Goal: Task Accomplishment & Management: Manage account settings

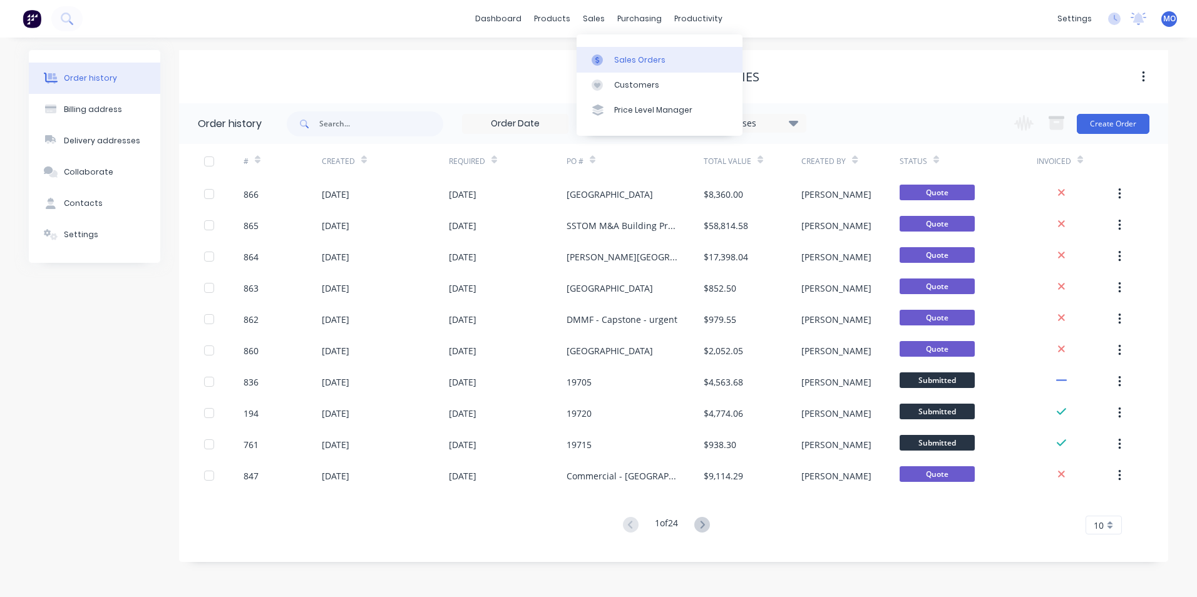
click at [625, 51] on link "Sales Orders" at bounding box center [659, 59] width 166 height 25
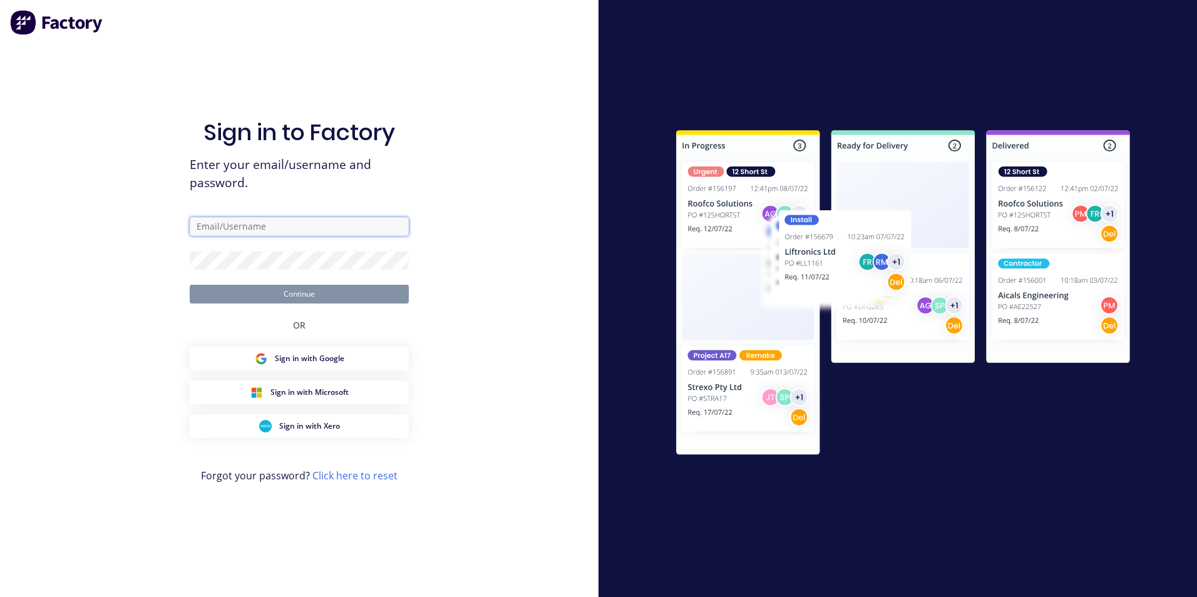
type input "[PERSON_NAME][EMAIL_ADDRESS][DOMAIN_NAME]"
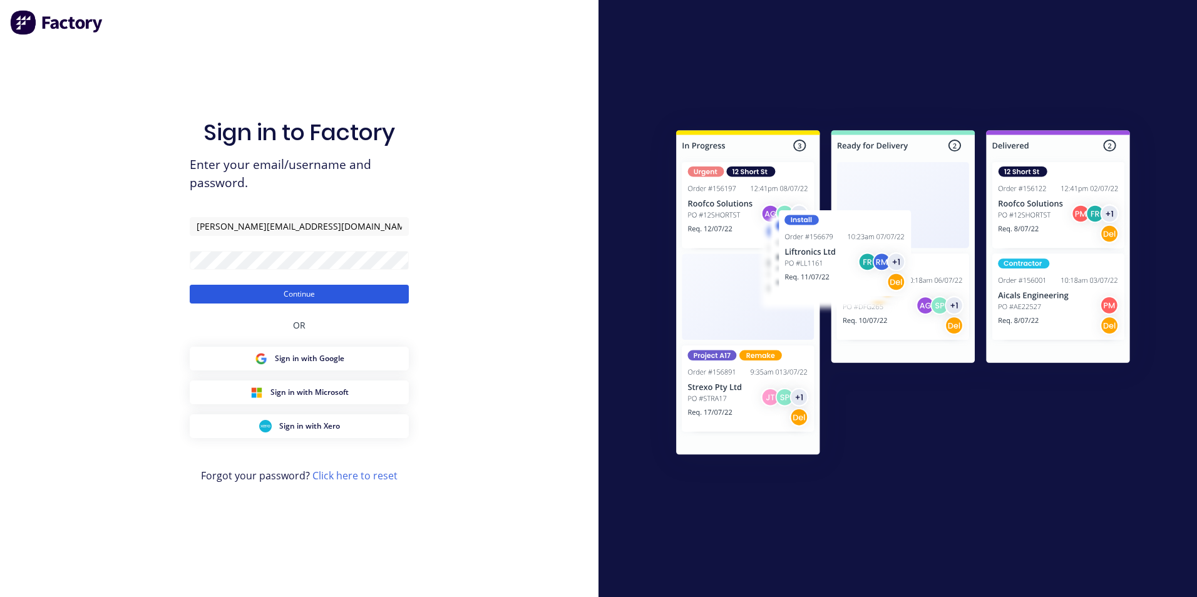
click at [332, 300] on button "Continue" at bounding box center [299, 294] width 219 height 19
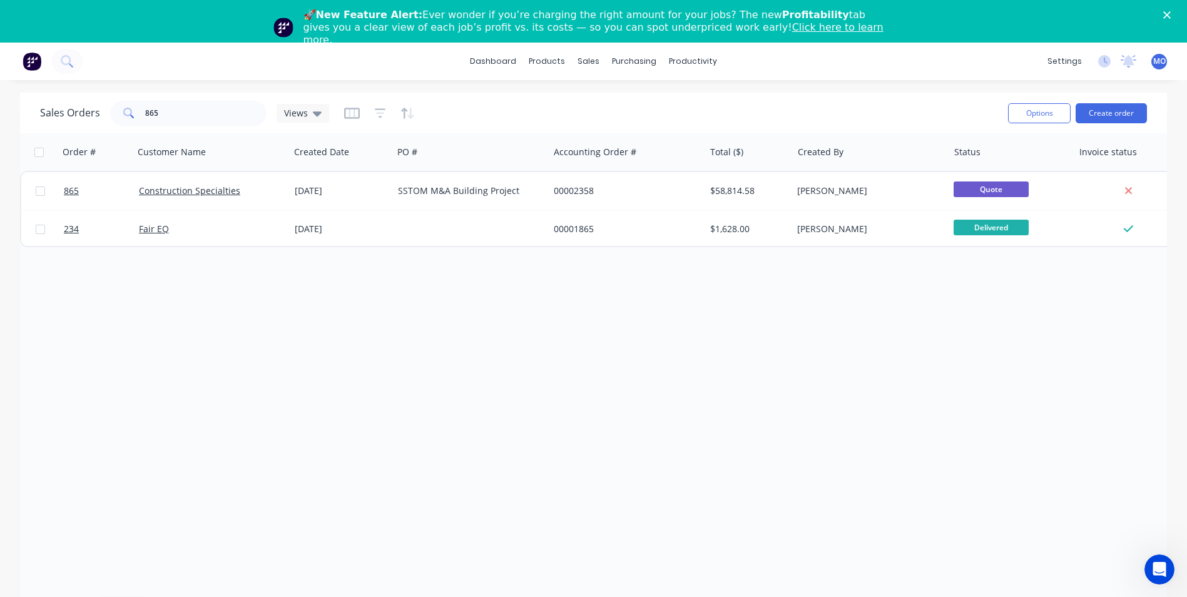
click at [1182, 19] on div "🚀 New Feature Alert: Ever wonder if you’re charging the right amount for your j…" at bounding box center [593, 27] width 1187 height 45
click at [1171, 17] on icon "Close" at bounding box center [1167, 15] width 8 height 8
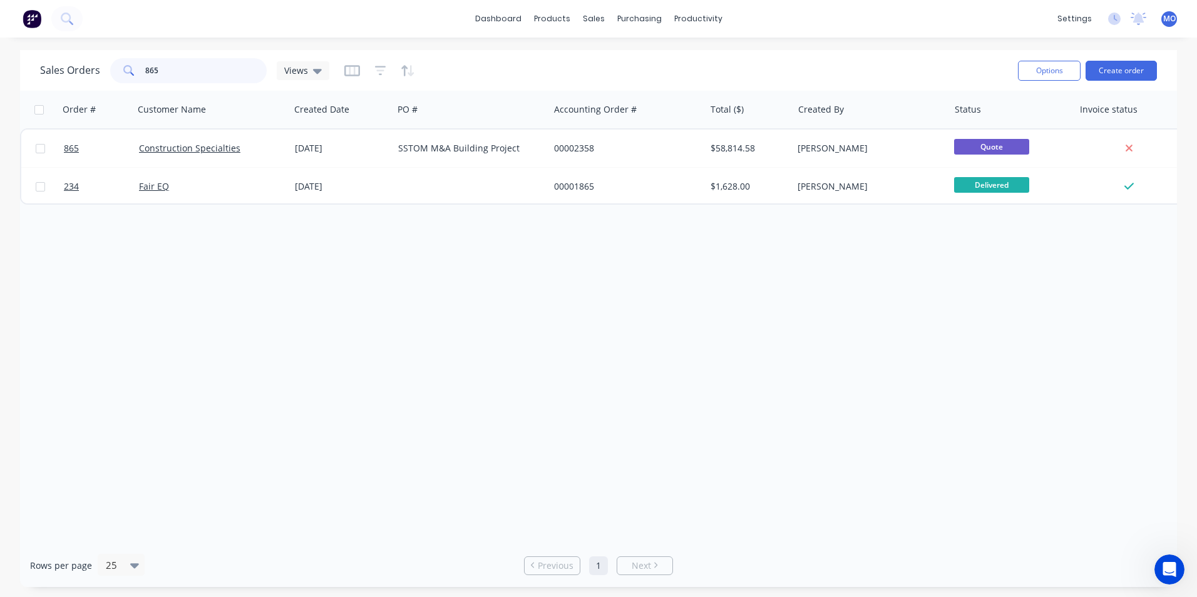
drag, startPoint x: 165, startPoint y: 64, endPoint x: 120, endPoint y: 66, distance: 45.7
click at [120, 66] on div "865" at bounding box center [188, 70] width 156 height 25
type input "halo"
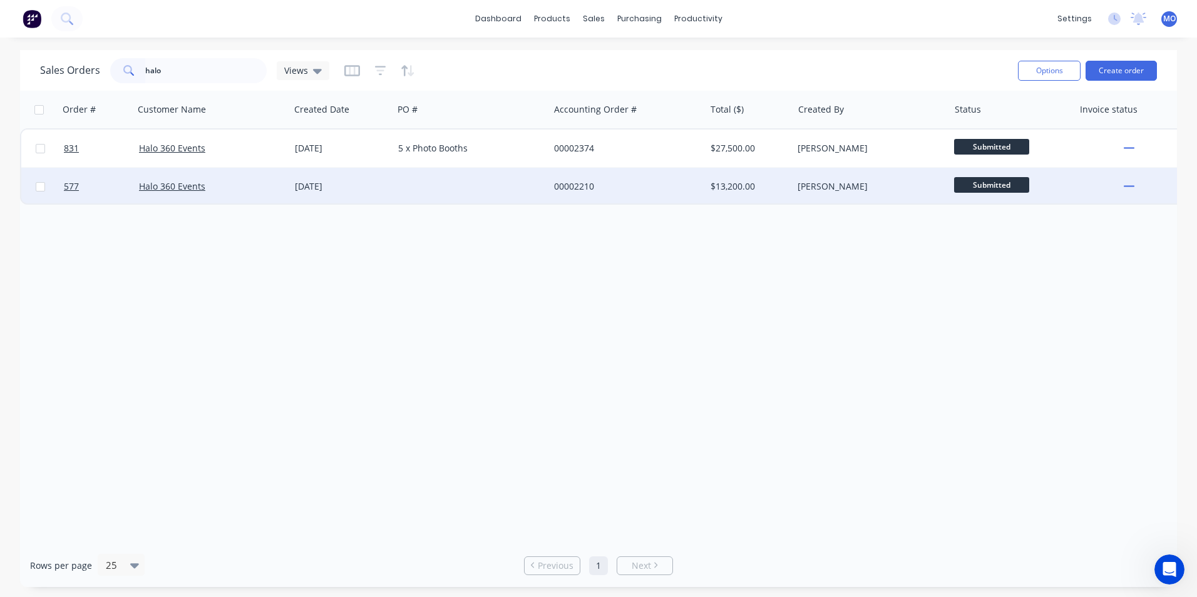
click at [180, 193] on div "Halo 360 Events" at bounding box center [212, 187] width 156 height 38
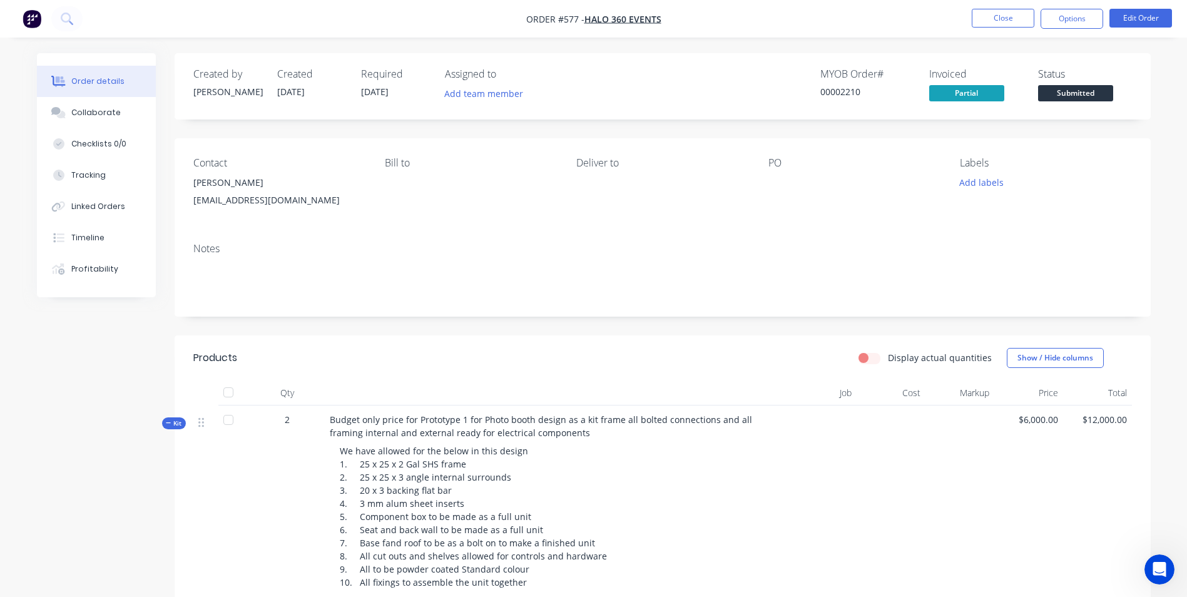
click at [770, 181] on div at bounding box center [847, 183] width 156 height 18
click at [1125, 25] on button "Edit Order" at bounding box center [1141, 18] width 63 height 19
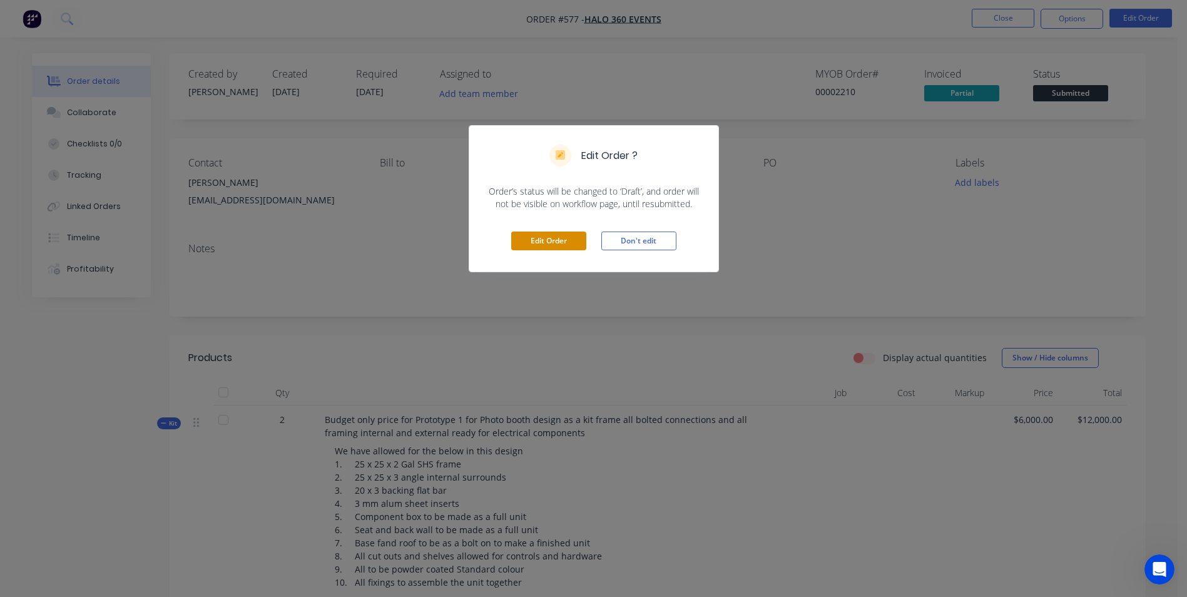
click at [539, 235] on button "Edit Order" at bounding box center [548, 241] width 75 height 19
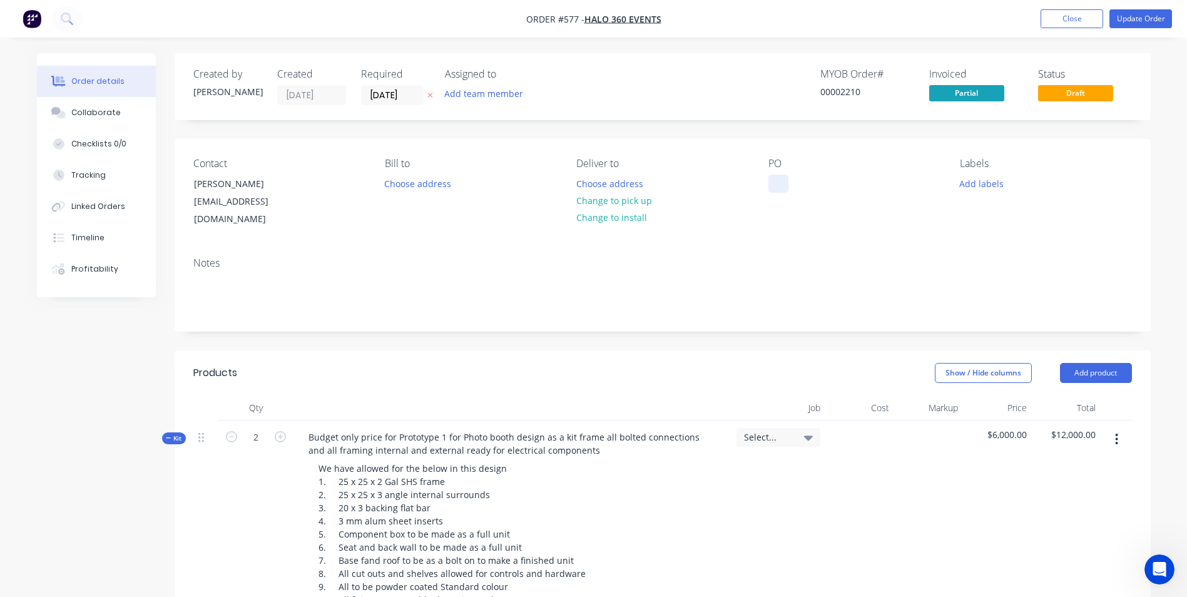
click at [772, 181] on div at bounding box center [779, 184] width 20 height 18
drag, startPoint x: 858, startPoint y: 186, endPoint x: 755, endPoint y: 196, distance: 103.7
click at [755, 196] on div "Contact [PERSON_NAME] [EMAIL_ADDRESS][DOMAIN_NAME] Bill to Choose address Deliv…" at bounding box center [663, 193] width 976 height 108
click at [1147, 21] on button "Update Order" at bounding box center [1141, 18] width 63 height 19
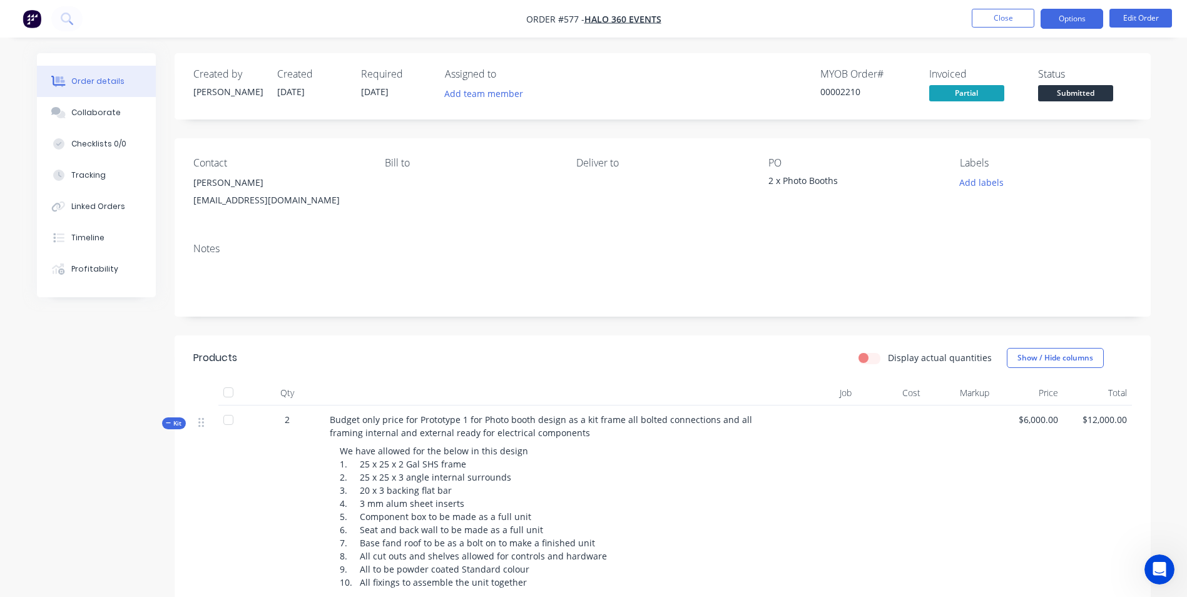
click at [1058, 15] on button "Options" at bounding box center [1072, 19] width 63 height 20
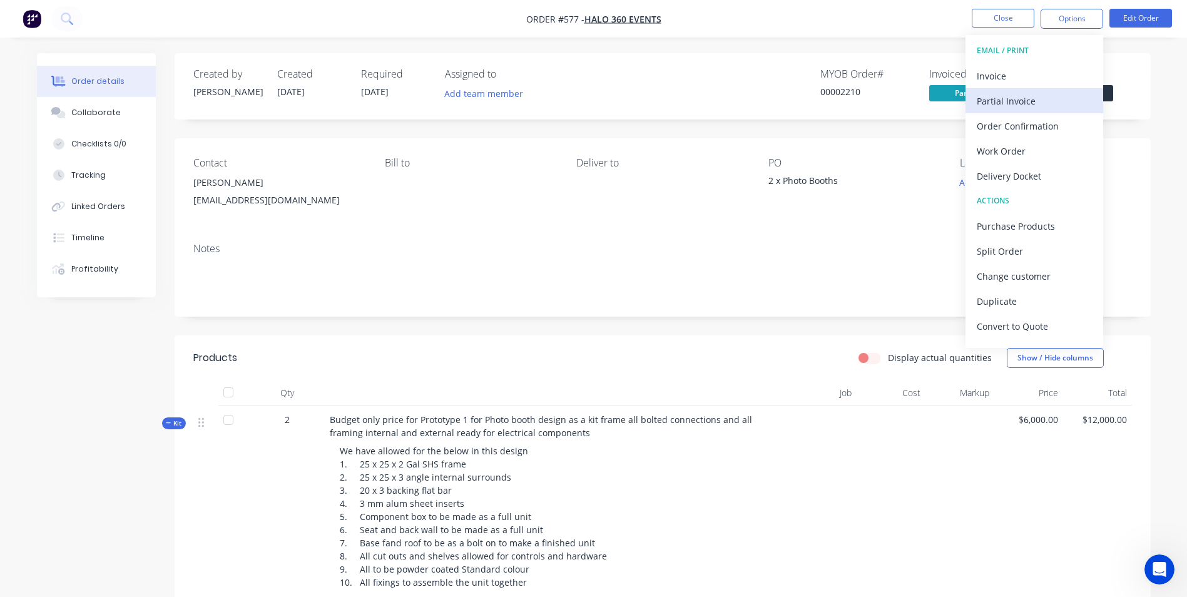
click at [1006, 108] on div "Partial Invoice" at bounding box center [1034, 101] width 115 height 18
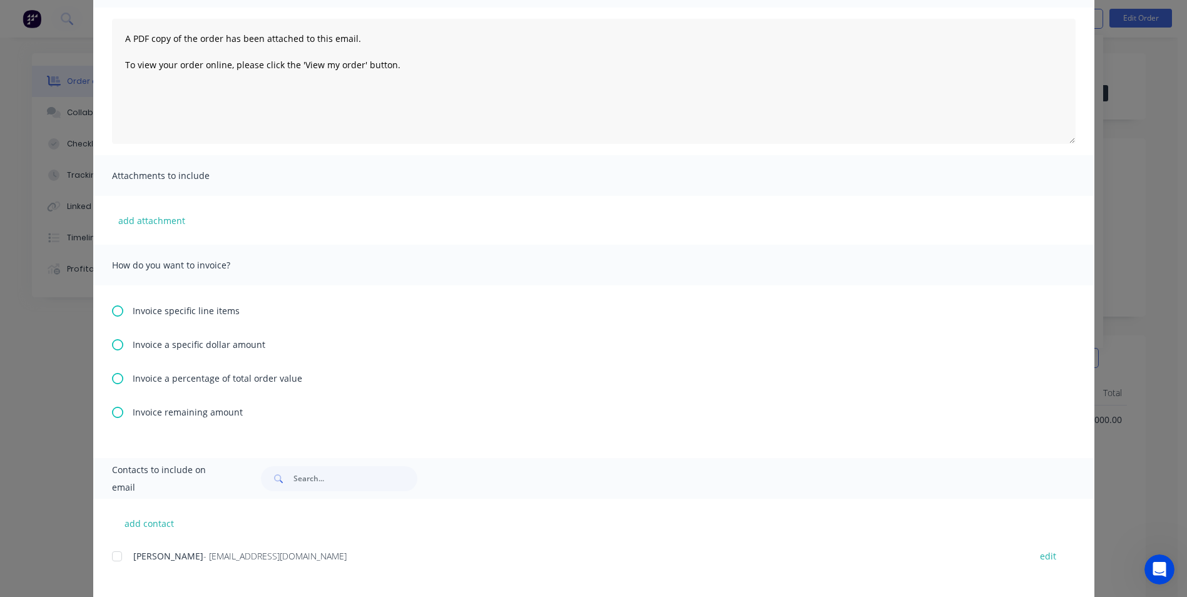
scroll to position [125, 0]
click at [115, 412] on icon at bounding box center [117, 411] width 11 height 11
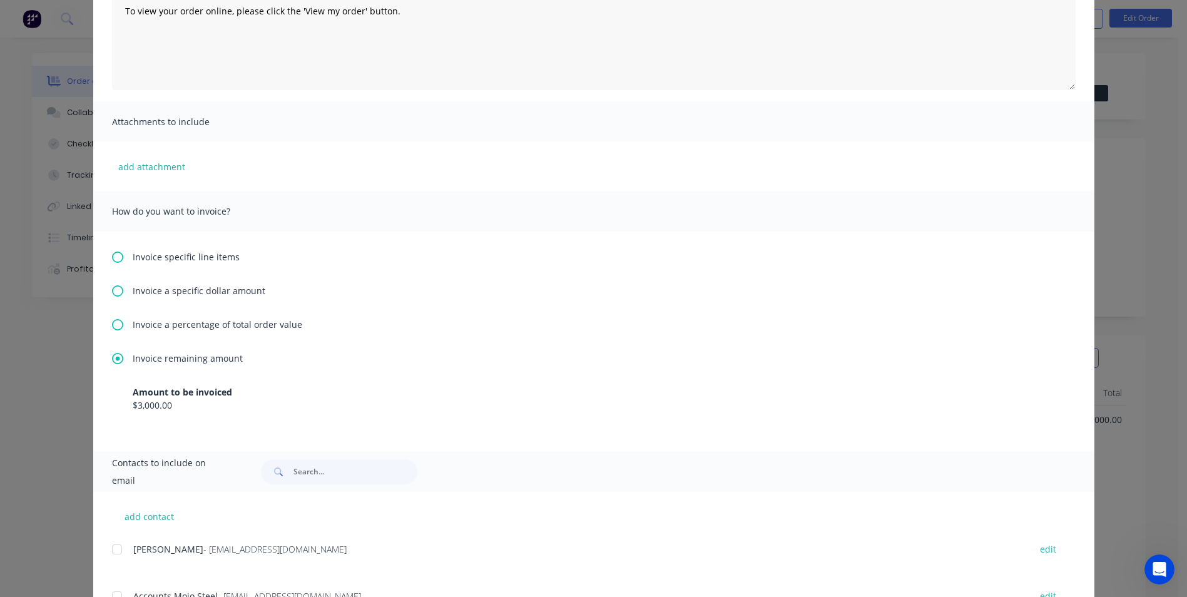
scroll to position [233, 0]
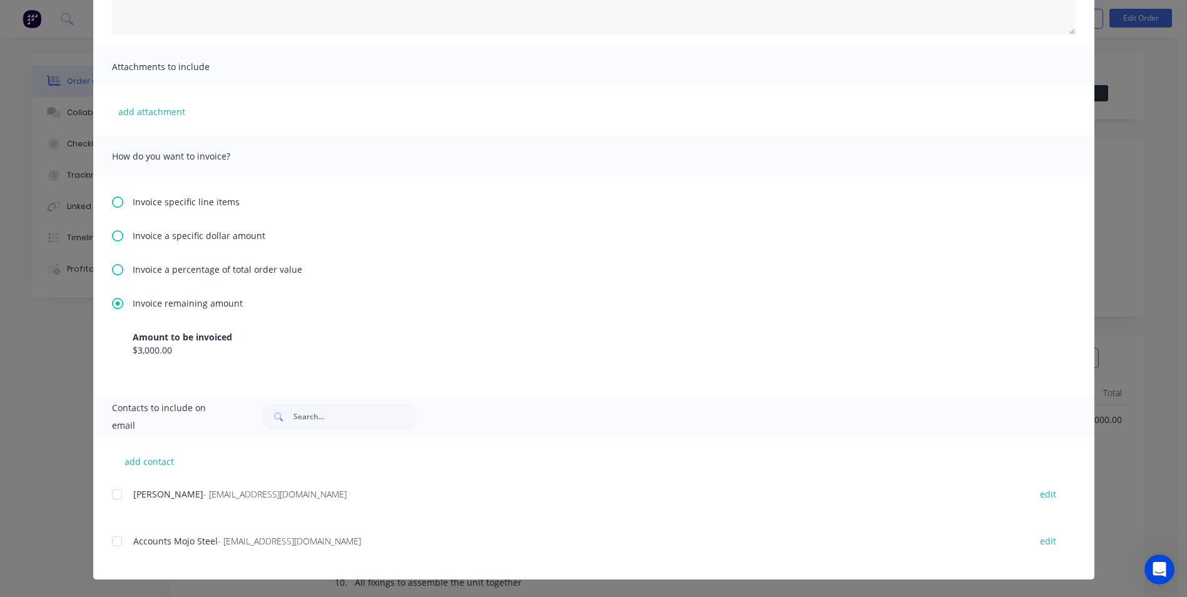
click at [109, 491] on div at bounding box center [117, 494] width 25 height 25
drag, startPoint x: 113, startPoint y: 542, endPoint x: 160, endPoint y: 540, distance: 47.6
click at [113, 541] on div at bounding box center [117, 541] width 25 height 25
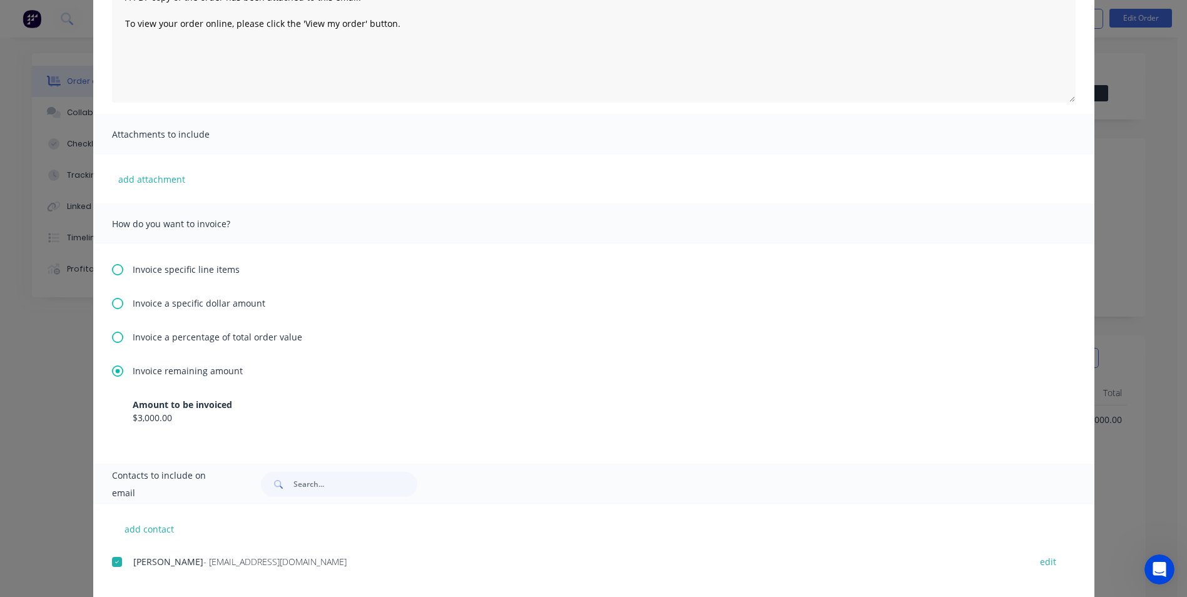
scroll to position [0, 0]
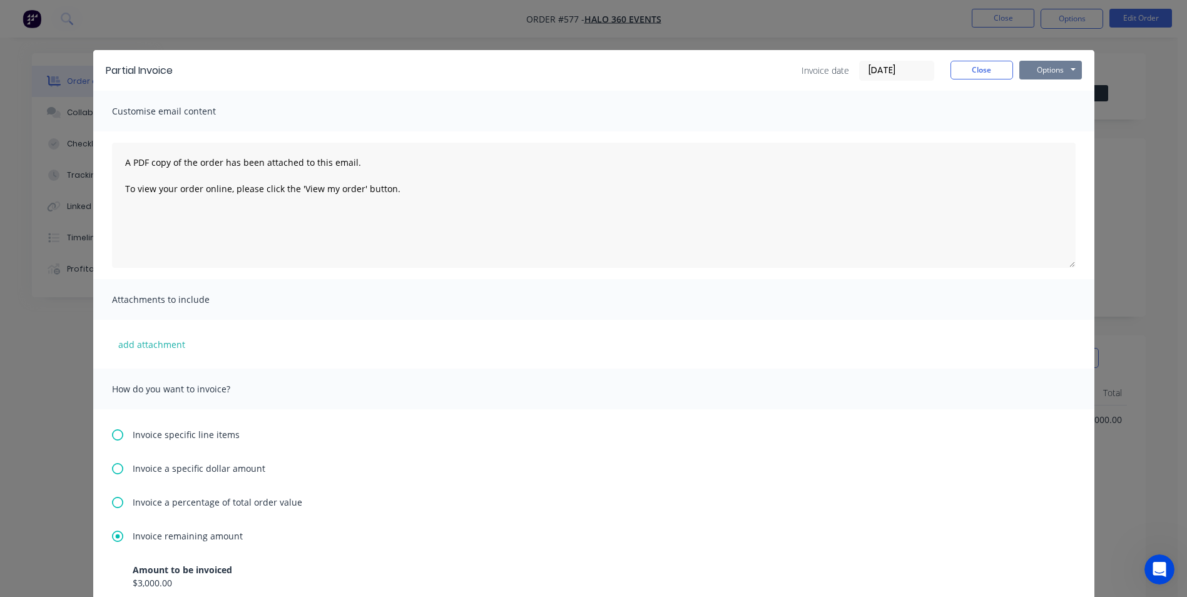
click at [1045, 67] on button "Options" at bounding box center [1050, 70] width 63 height 19
click at [1053, 130] on button "Email" at bounding box center [1059, 133] width 80 height 21
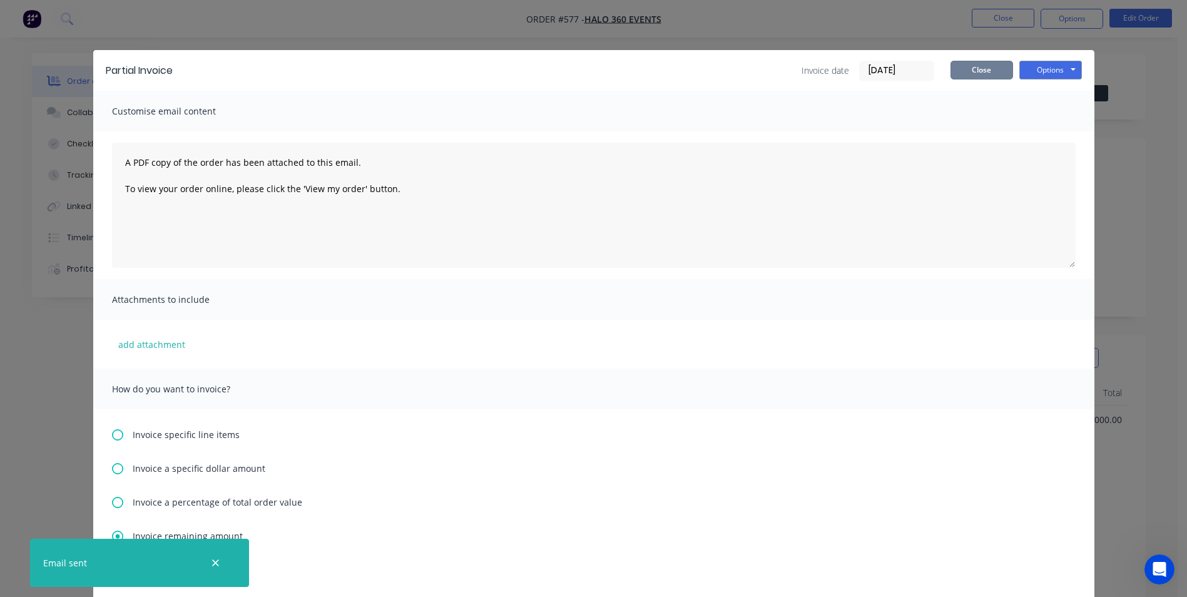
click at [970, 64] on button "Close" at bounding box center [982, 70] width 63 height 19
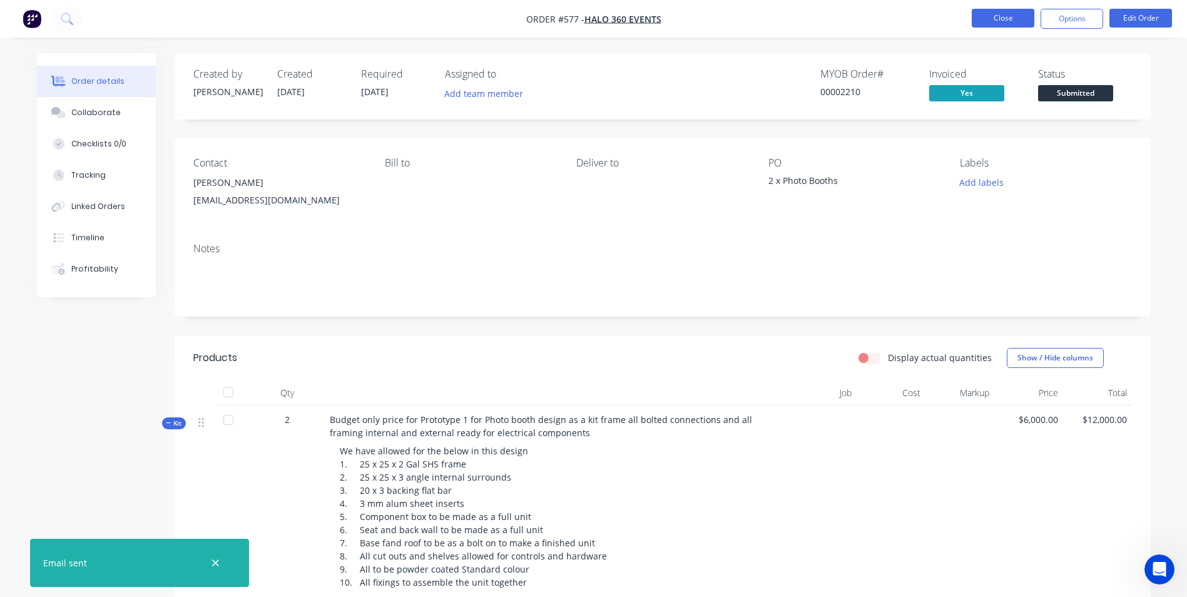
click at [1008, 23] on button "Close" at bounding box center [1003, 18] width 63 height 19
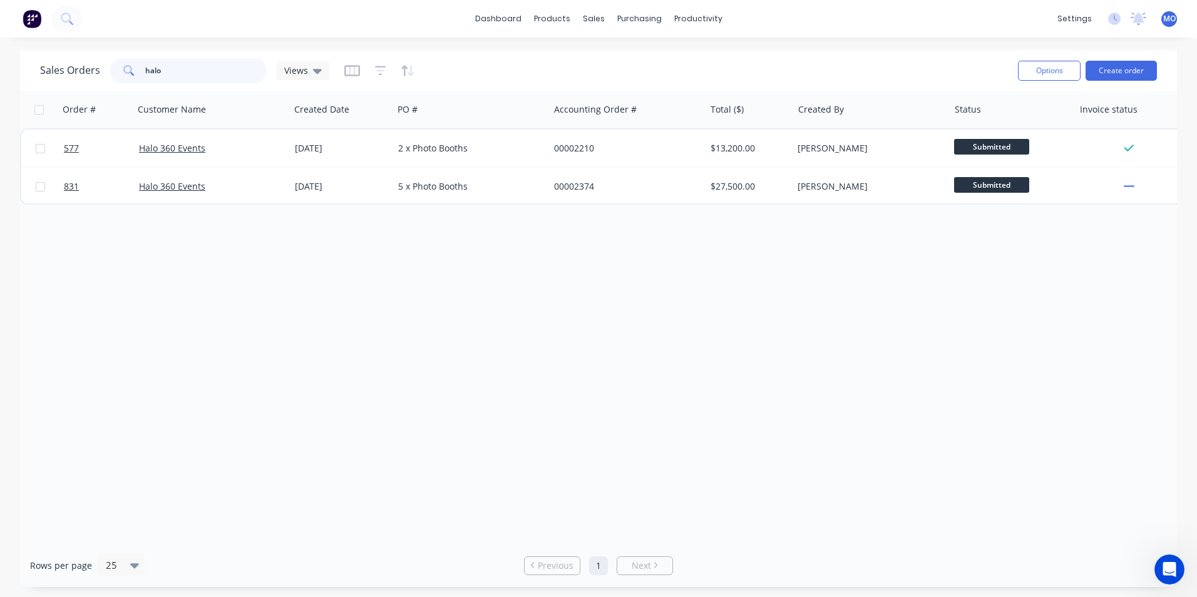
click at [113, 70] on div "halo" at bounding box center [188, 70] width 156 height 25
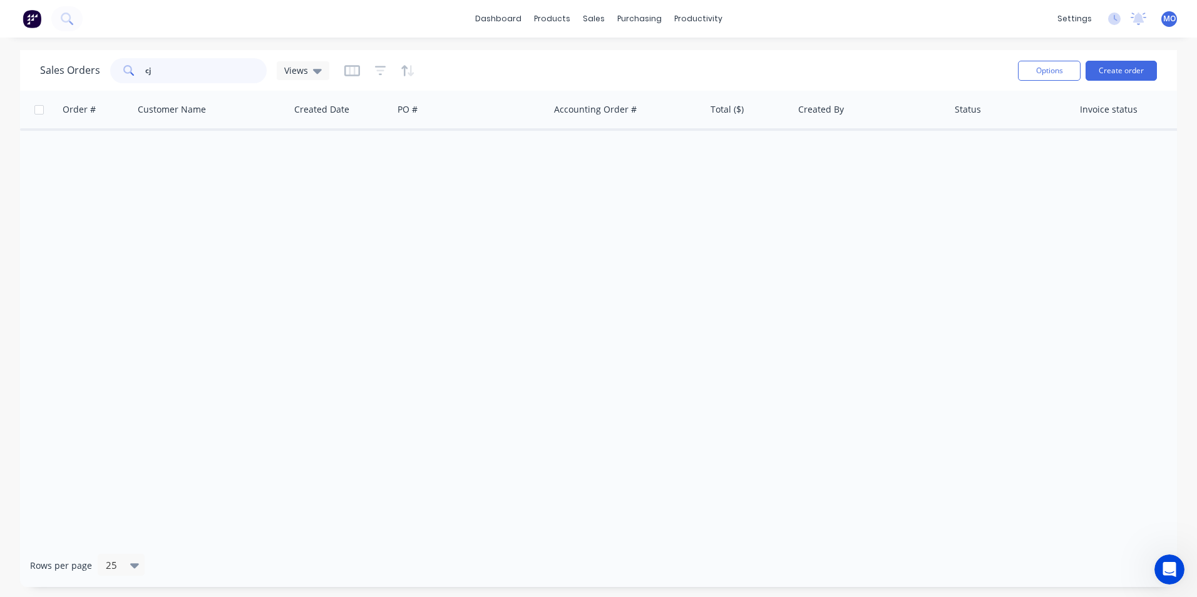
type input "c"
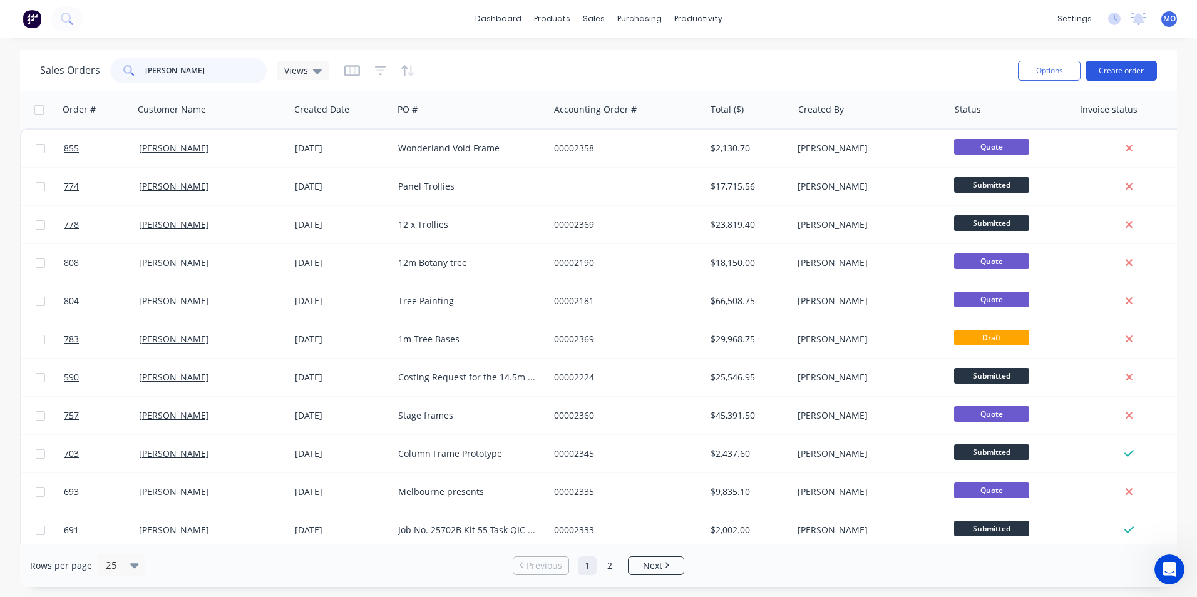
type input "[PERSON_NAME]"
click at [1120, 67] on button "Create order" at bounding box center [1120, 71] width 71 height 20
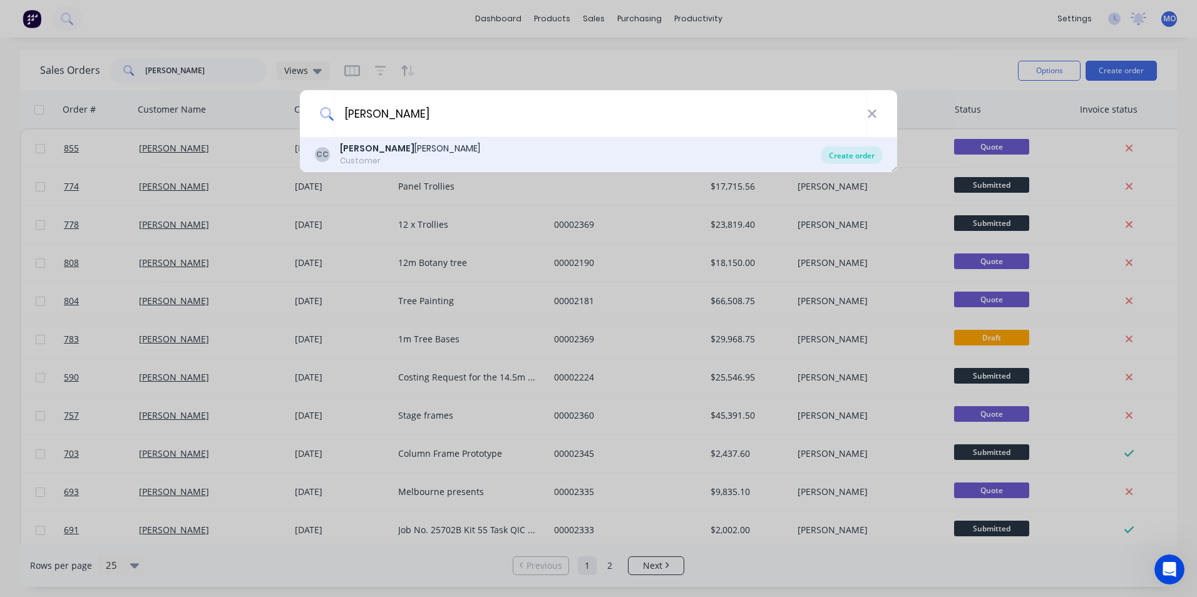
type input "[PERSON_NAME]"
click at [851, 155] on div "Create order" at bounding box center [851, 155] width 61 height 18
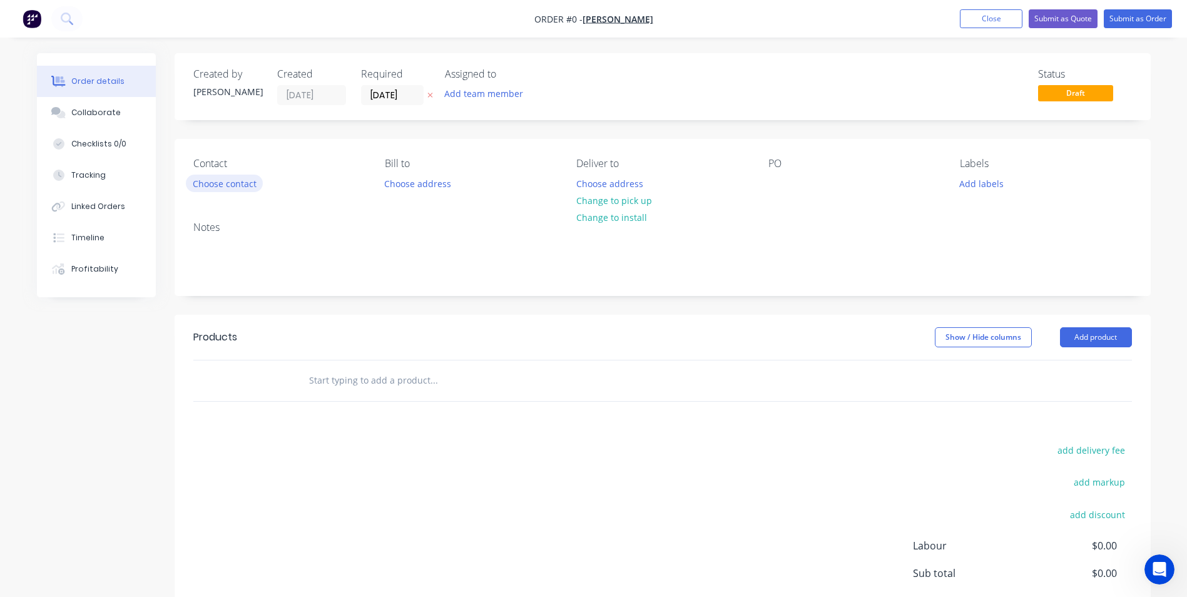
click at [213, 189] on button "Choose contact" at bounding box center [224, 183] width 77 height 17
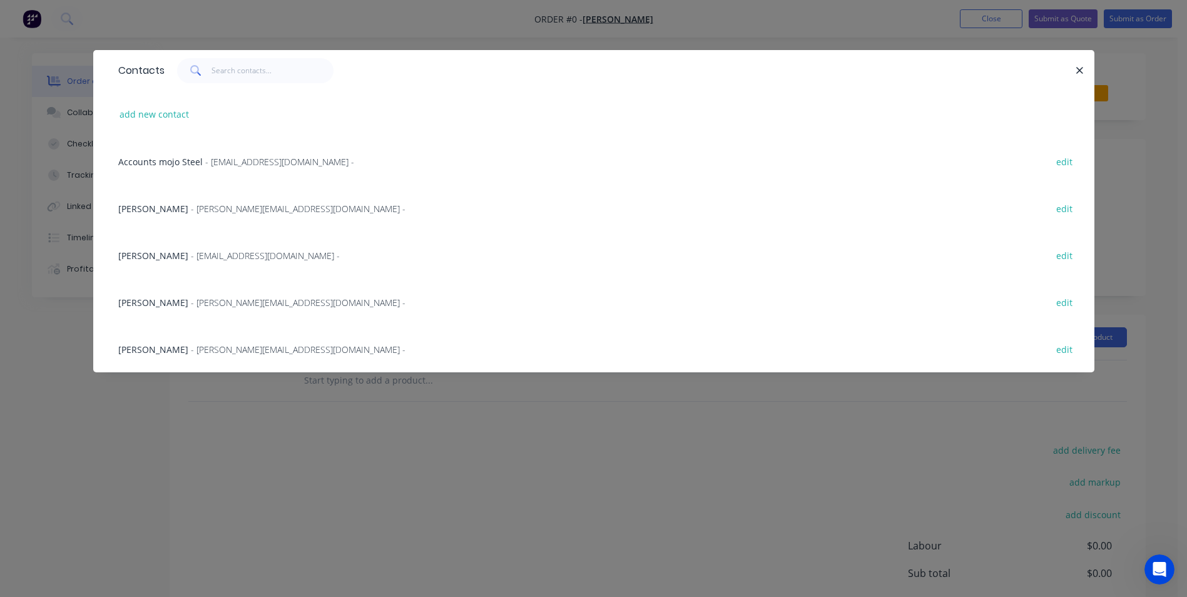
click at [202, 255] on span "- [EMAIL_ADDRESS][DOMAIN_NAME] -" at bounding box center [265, 256] width 149 height 12
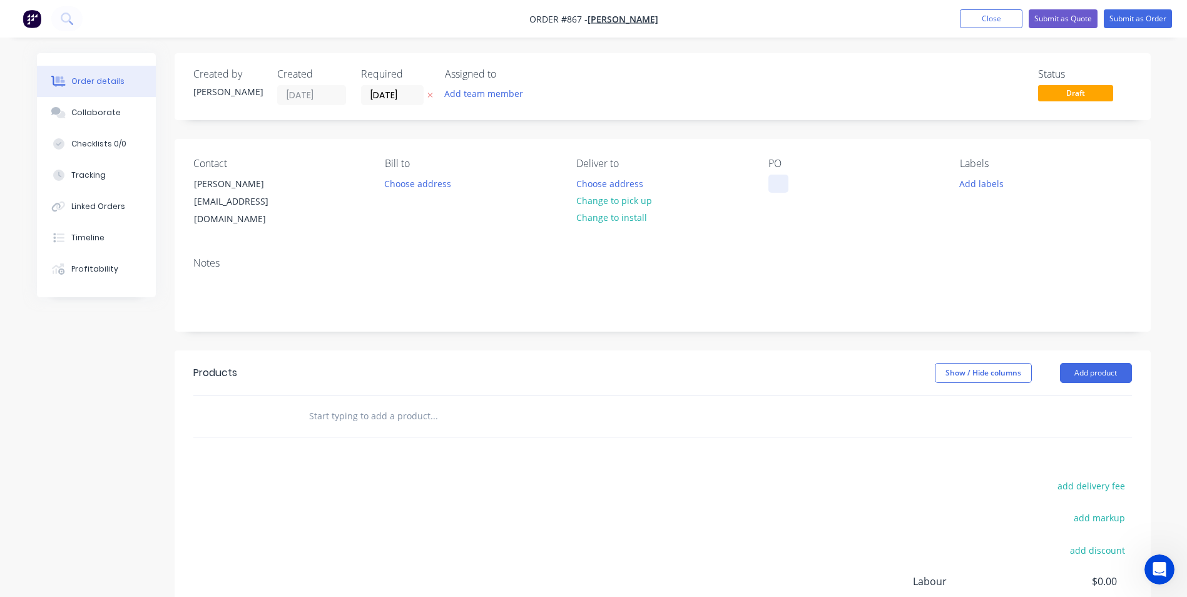
click at [778, 176] on div at bounding box center [779, 184] width 20 height 18
click at [1085, 368] on button "Add product" at bounding box center [1096, 373] width 72 height 20
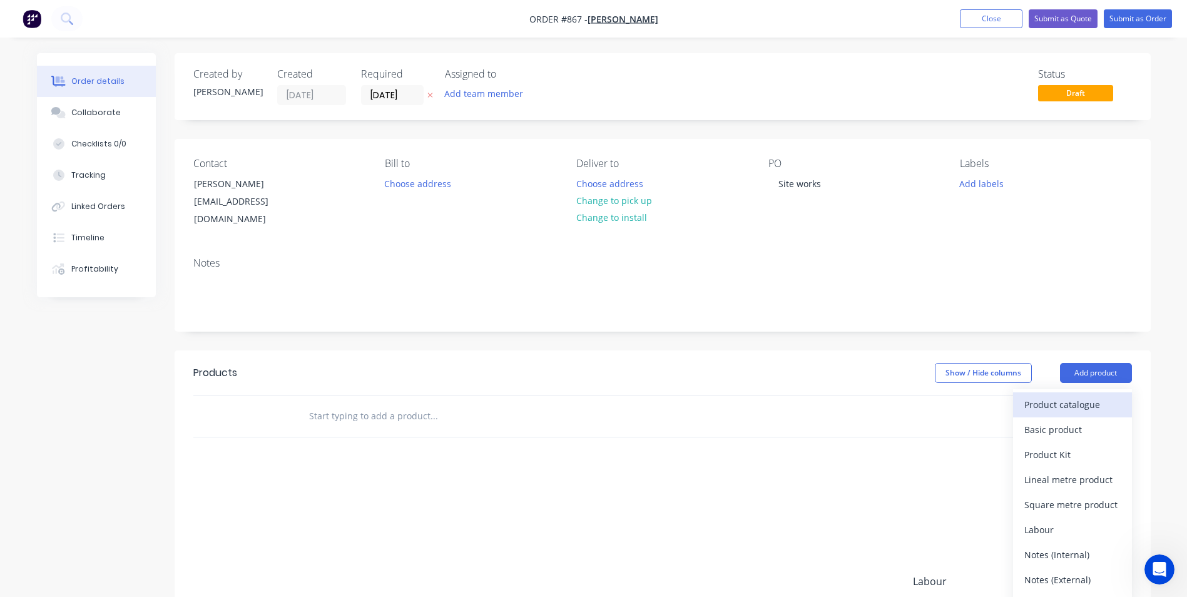
click at [1051, 396] on div "Product catalogue" at bounding box center [1072, 405] width 96 height 18
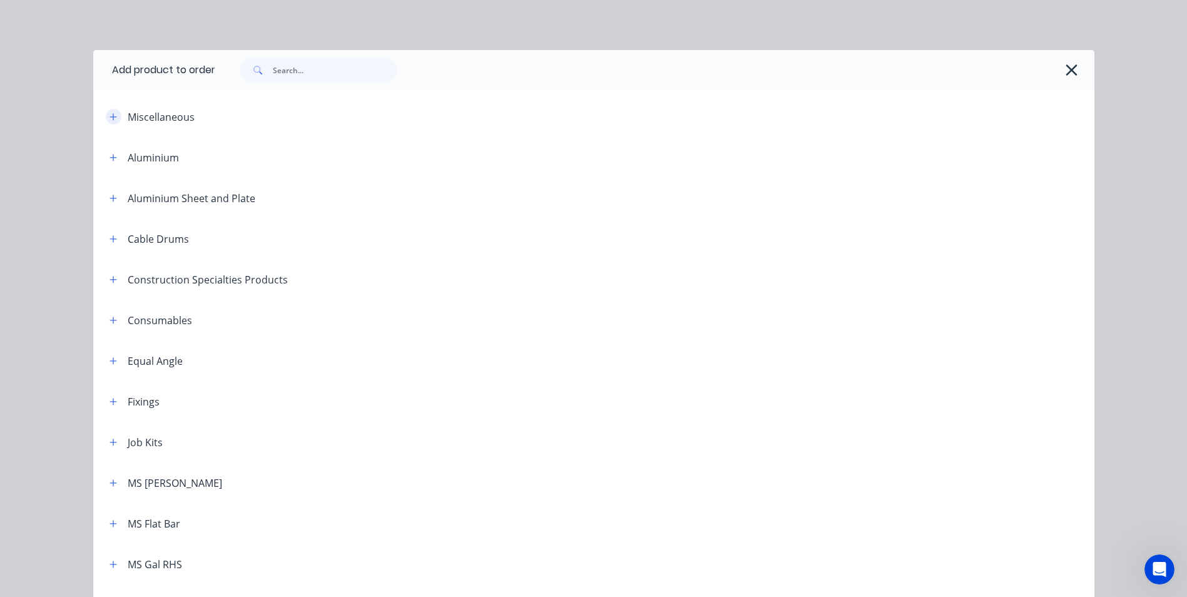
click at [110, 118] on icon "button" at bounding box center [114, 117] width 8 height 9
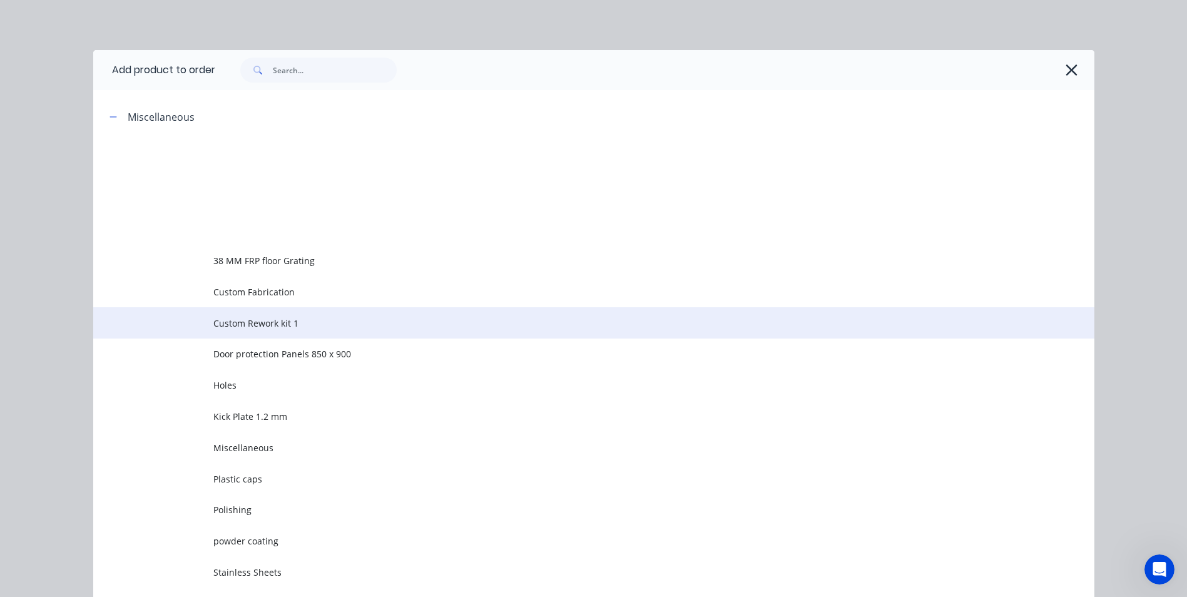
click at [220, 309] on td "Custom Rework kit 1" at bounding box center [653, 322] width 881 height 31
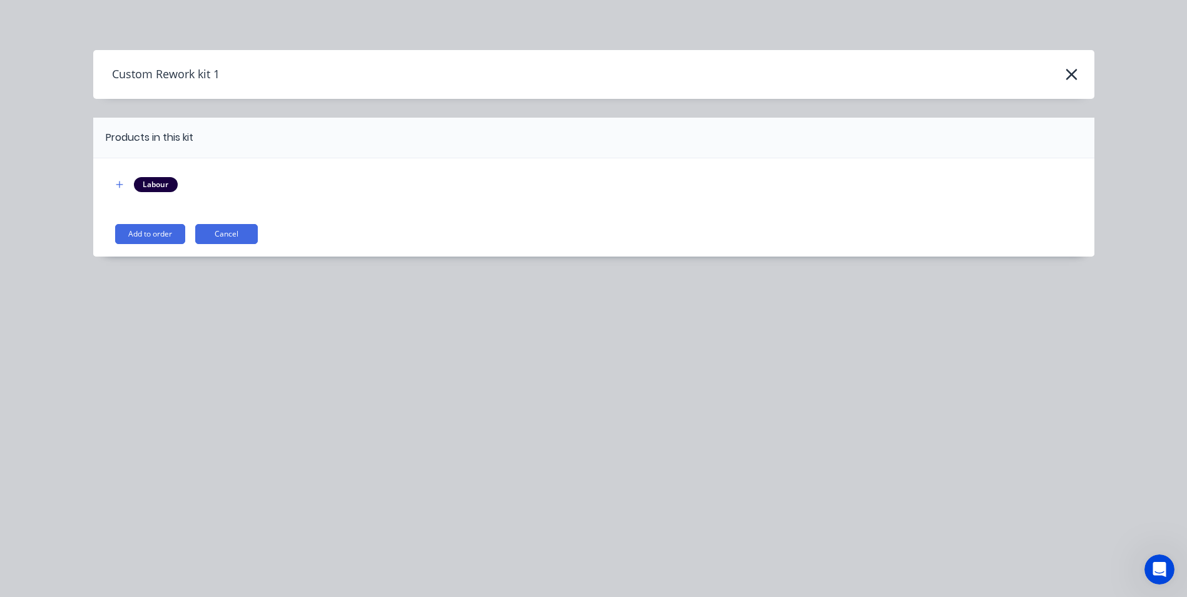
click at [138, 222] on div "Labour Add to order Cancel" at bounding box center [593, 207] width 1001 height 98
click at [144, 230] on button "Add to order" at bounding box center [150, 234] width 70 height 20
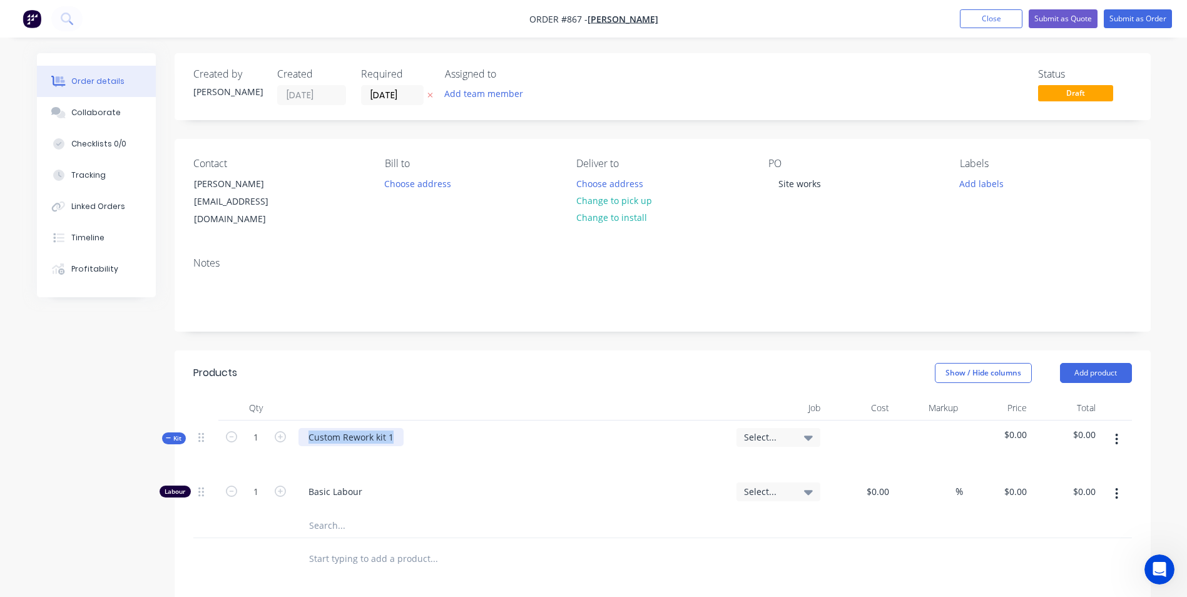
drag, startPoint x: 391, startPoint y: 419, endPoint x: 287, endPoint y: 408, distance: 104.4
click at [287, 421] on div "Kit 1 Custom Rework kit 1 Select... $0.00 $0.00" at bounding box center [662, 448] width 939 height 54
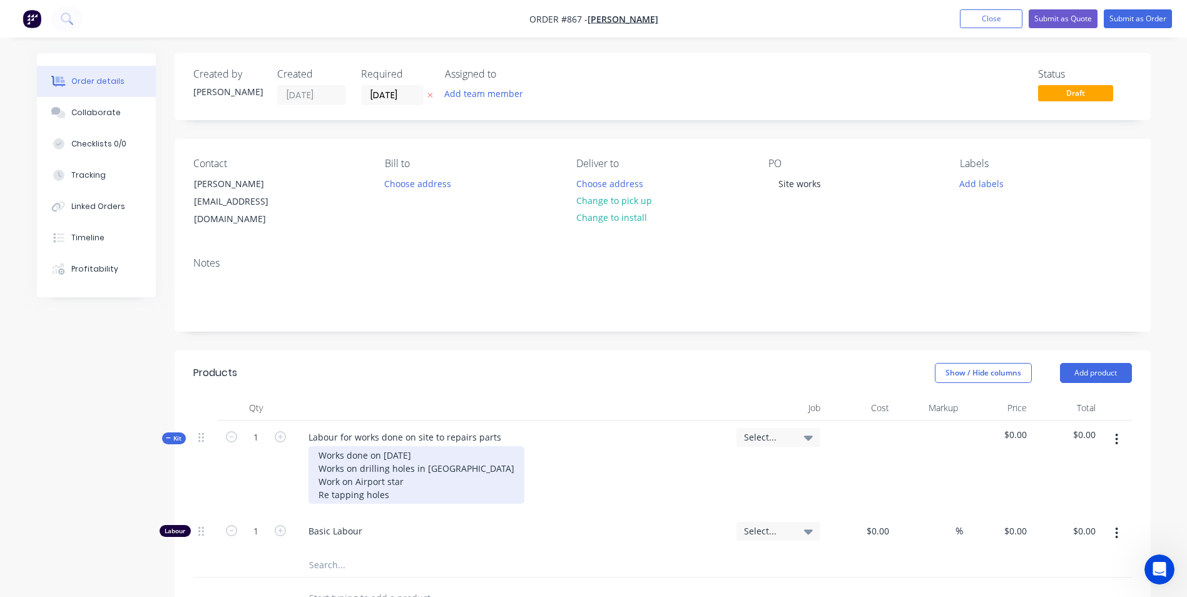
click at [394, 483] on div "Works done on [DATE] Works on drilling holes in [GEOGRAPHIC_DATA] Work on Airpo…" at bounding box center [417, 475] width 216 height 58
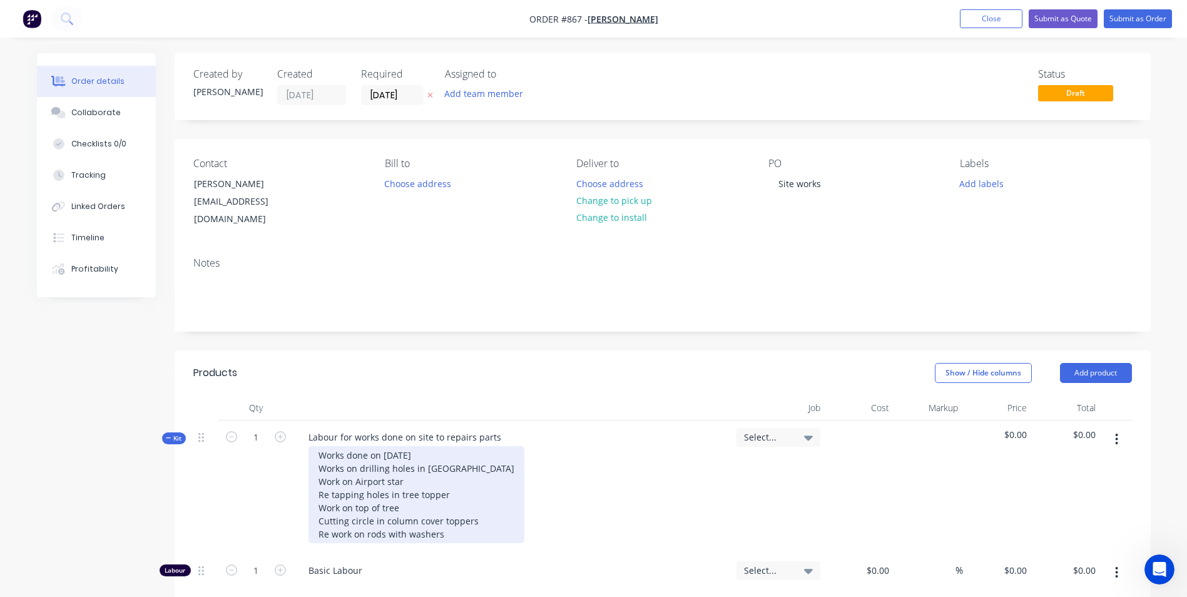
click at [424, 446] on div "Works done on [DATE] Works on drilling holes in [GEOGRAPHIC_DATA] Work on Airpo…" at bounding box center [417, 494] width 216 height 97
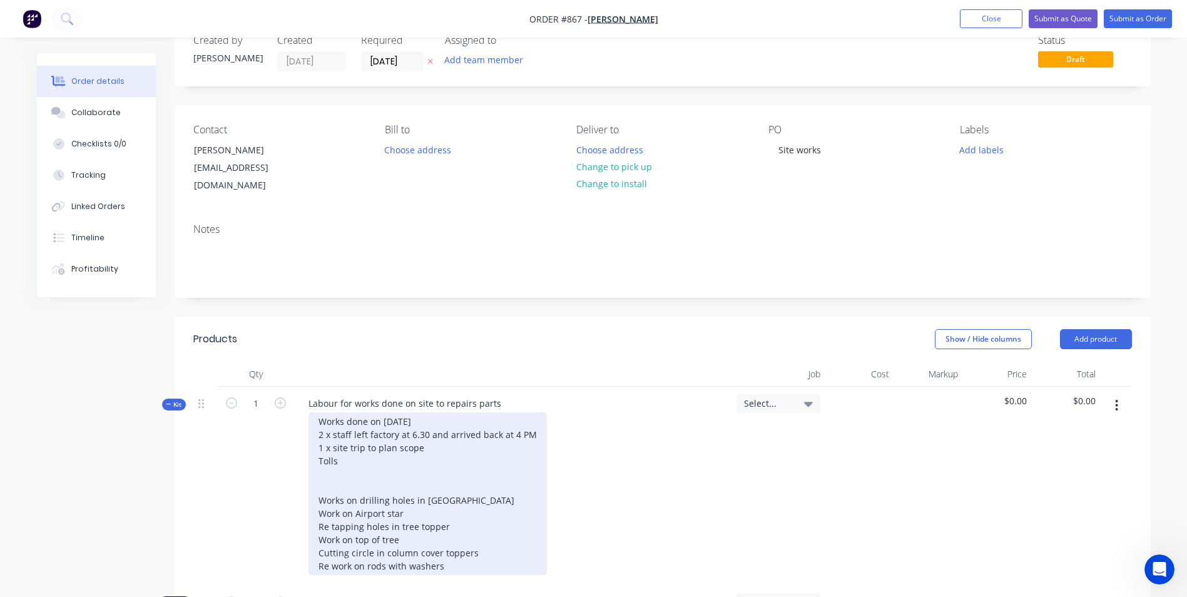
scroll to position [63, 0]
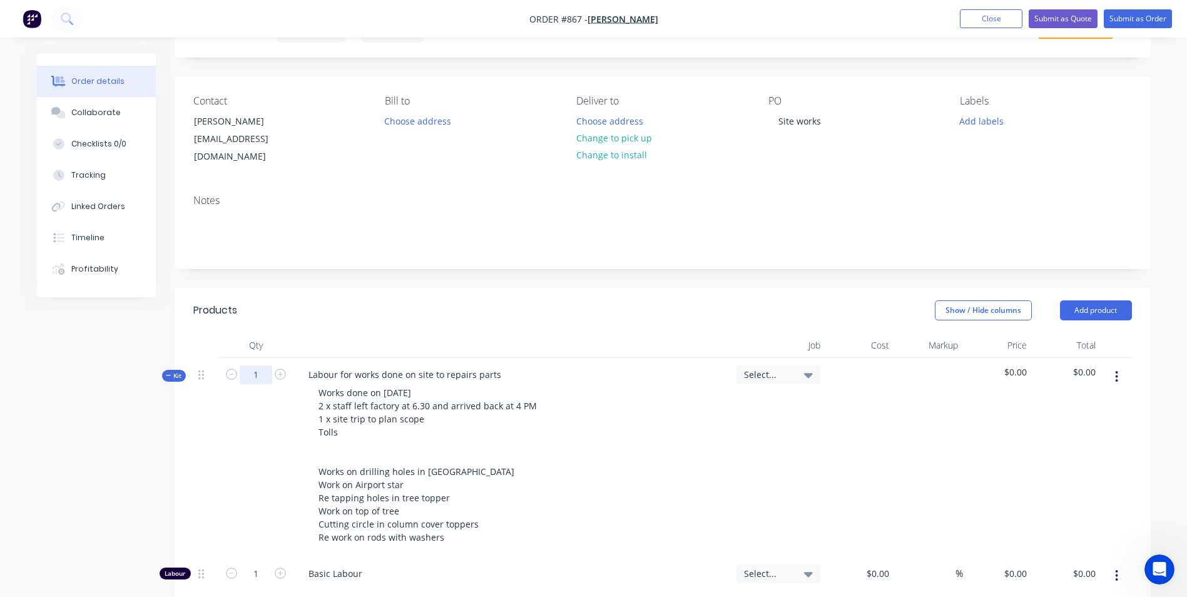
click at [263, 365] on input "1" at bounding box center [256, 374] width 33 height 19
type input "18"
click at [250, 365] on input "18" at bounding box center [256, 374] width 33 height 19
type input "1"
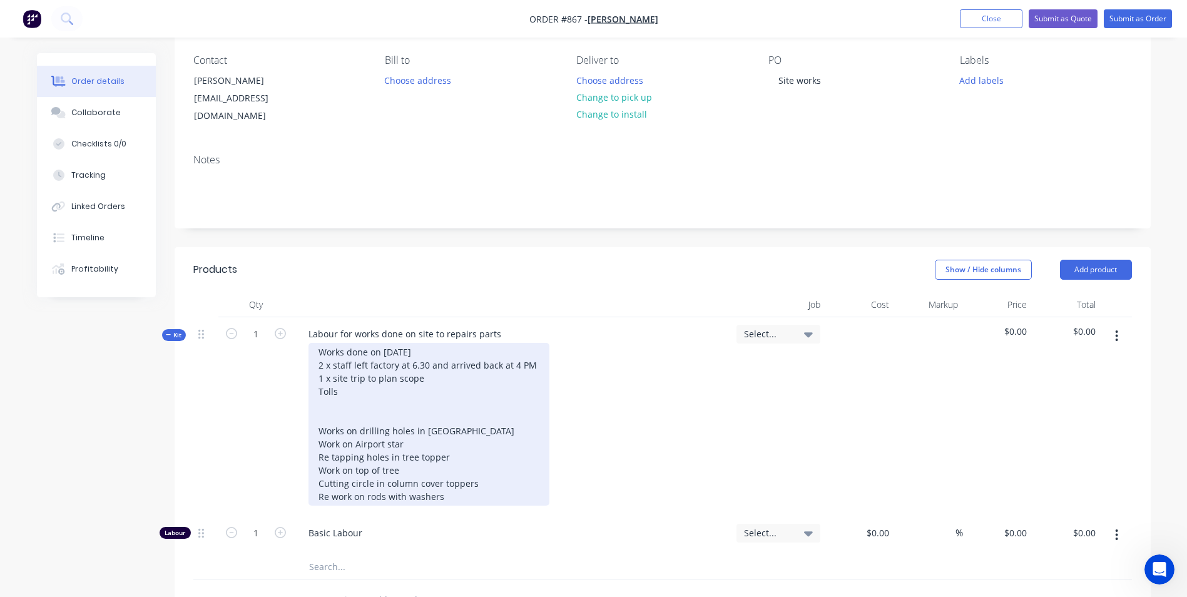
scroll to position [125, 0]
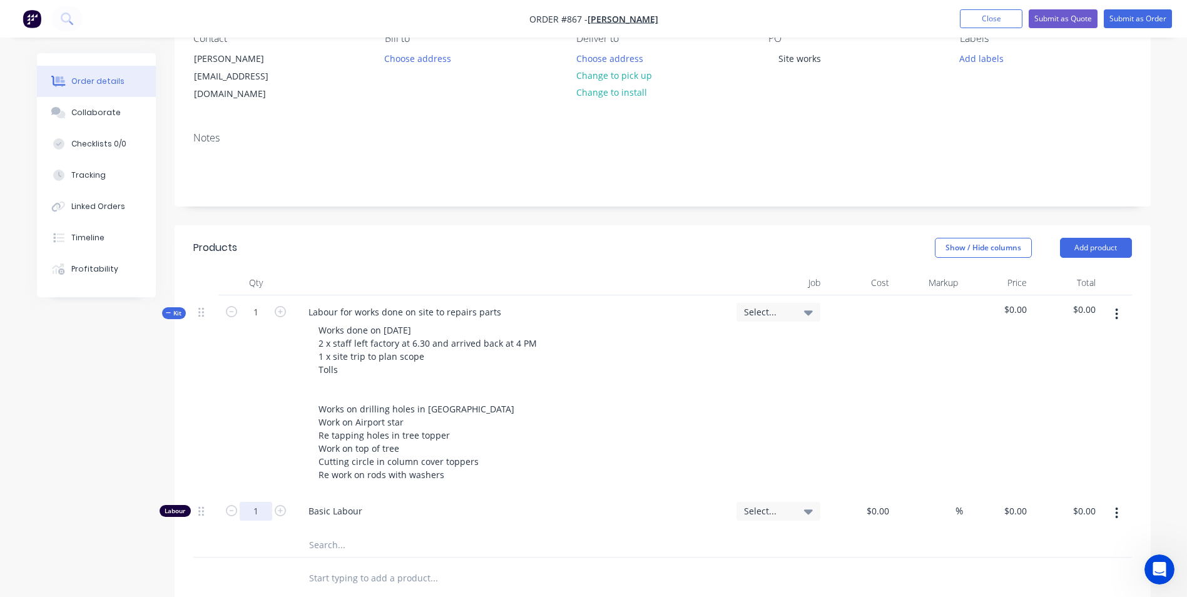
click at [258, 503] on input "1" at bounding box center [256, 511] width 33 height 19
type input "18"
type input "$45.00"
type input "$810.00"
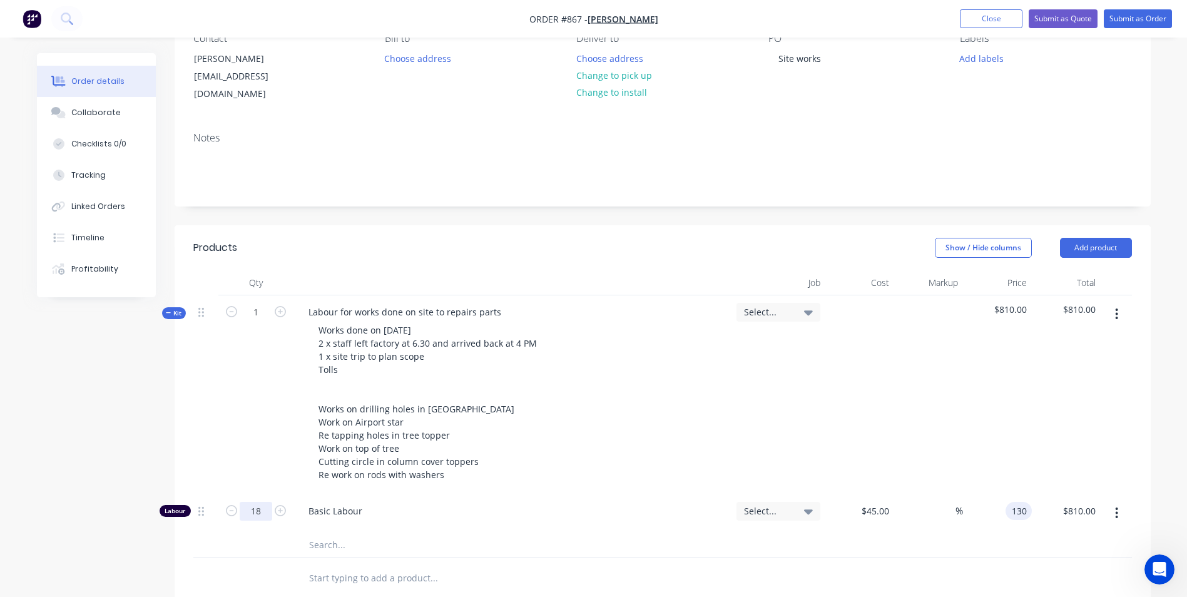
type input "130"
type input "188.89"
type input "$130.00"
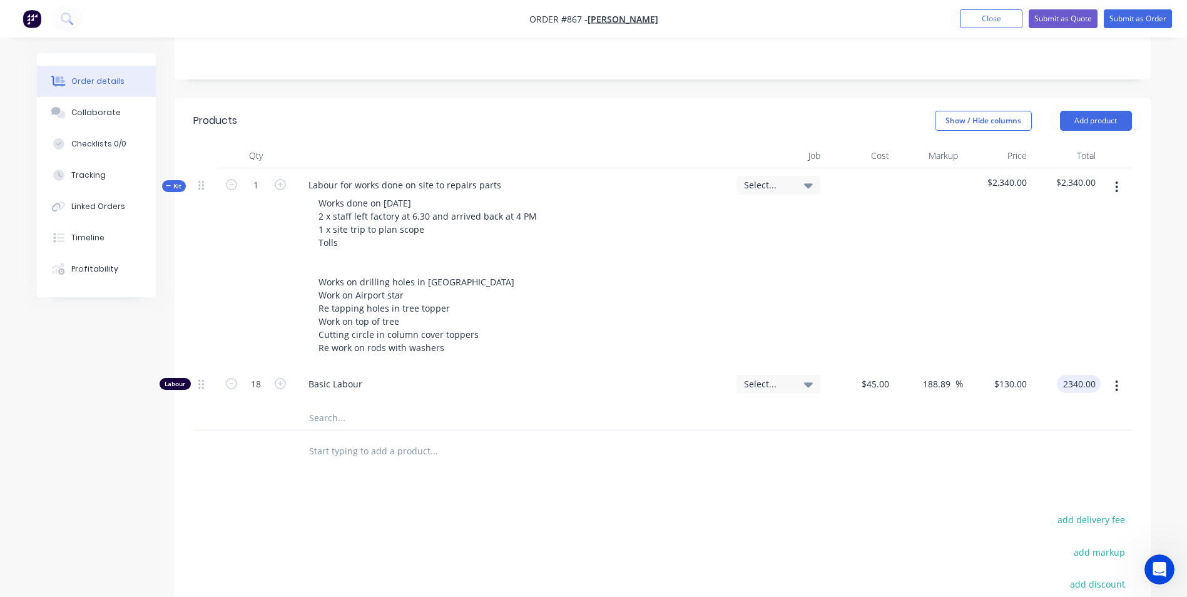
scroll to position [244, 0]
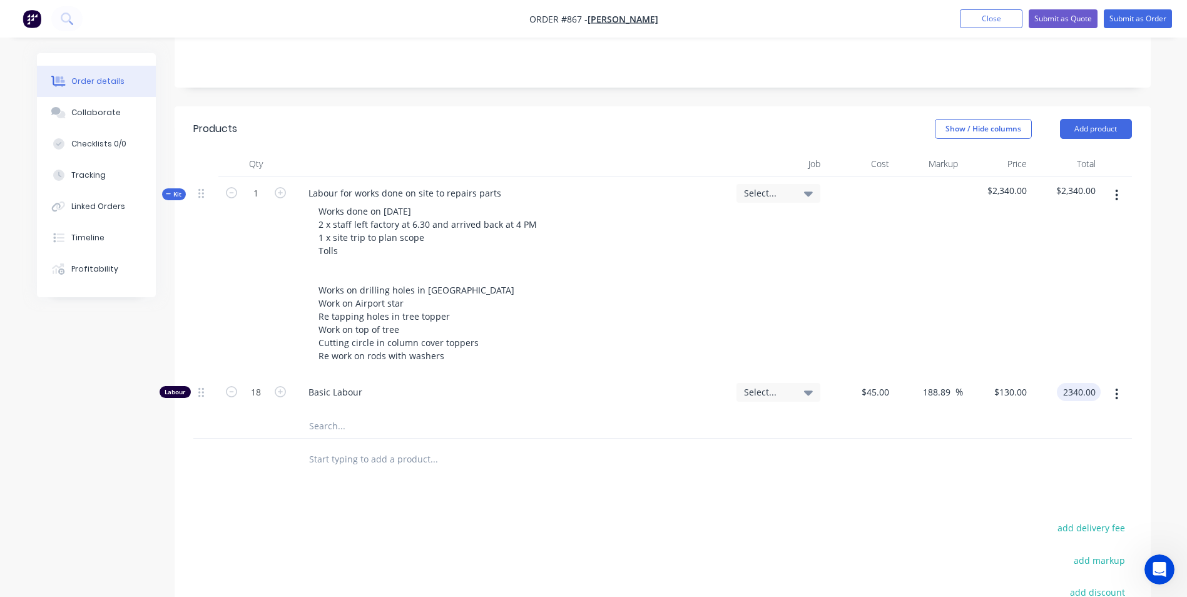
type input "$2,340.00"
click at [1108, 184] on button "button" at bounding box center [1116, 195] width 29 height 23
click at [1053, 219] on div "Add product to kit" at bounding box center [1072, 228] width 96 height 18
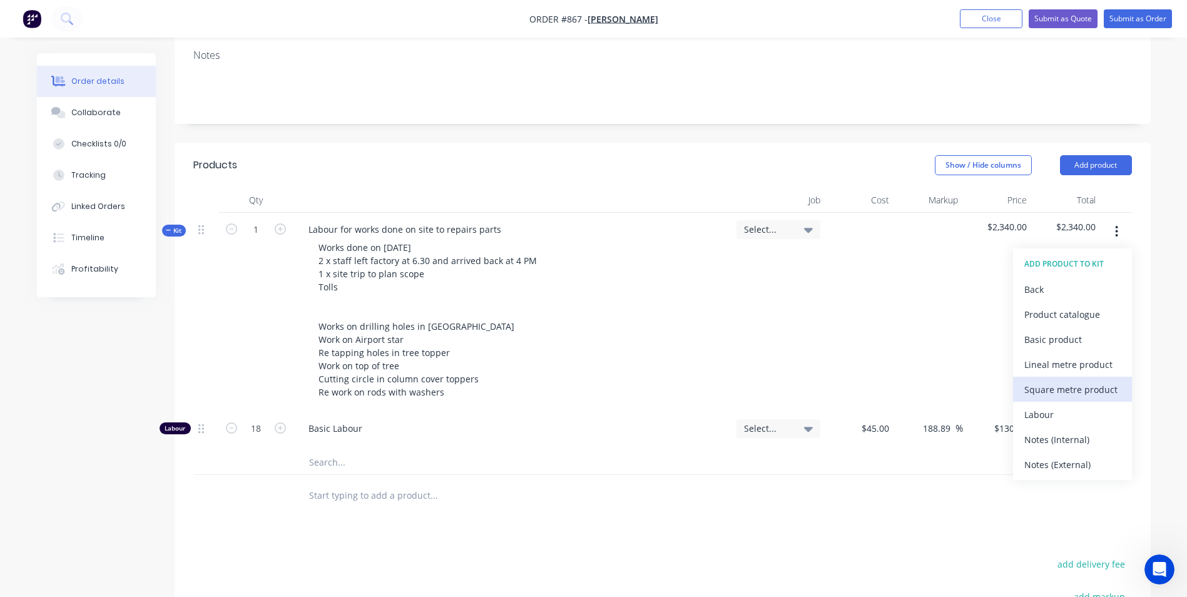
scroll to position [181, 0]
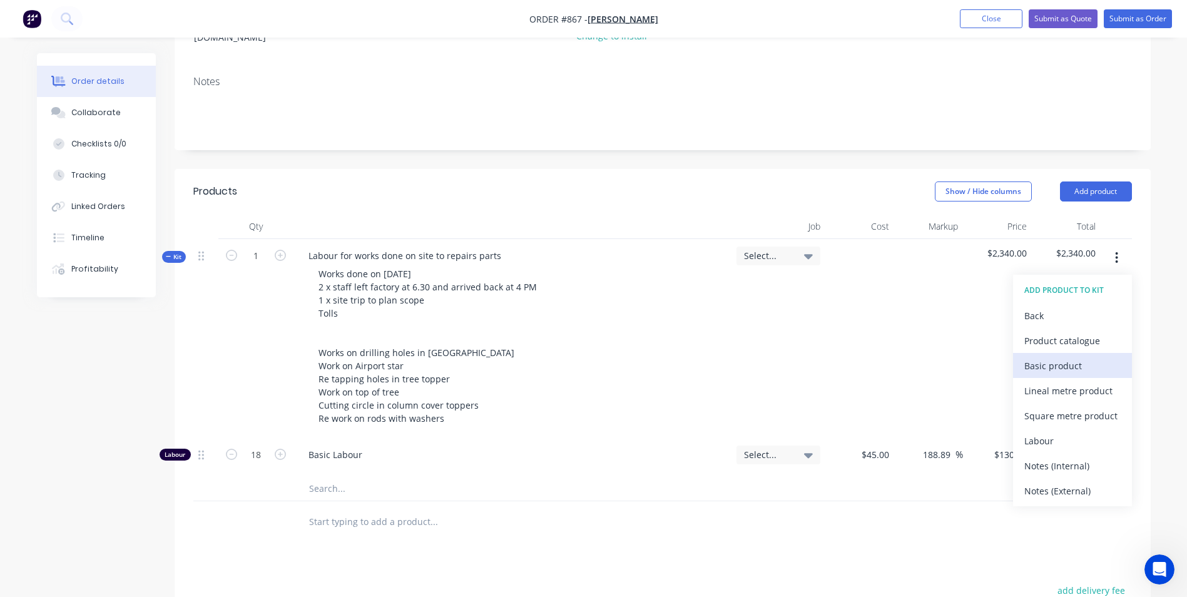
click at [1041, 357] on div "Basic product" at bounding box center [1072, 366] width 96 height 18
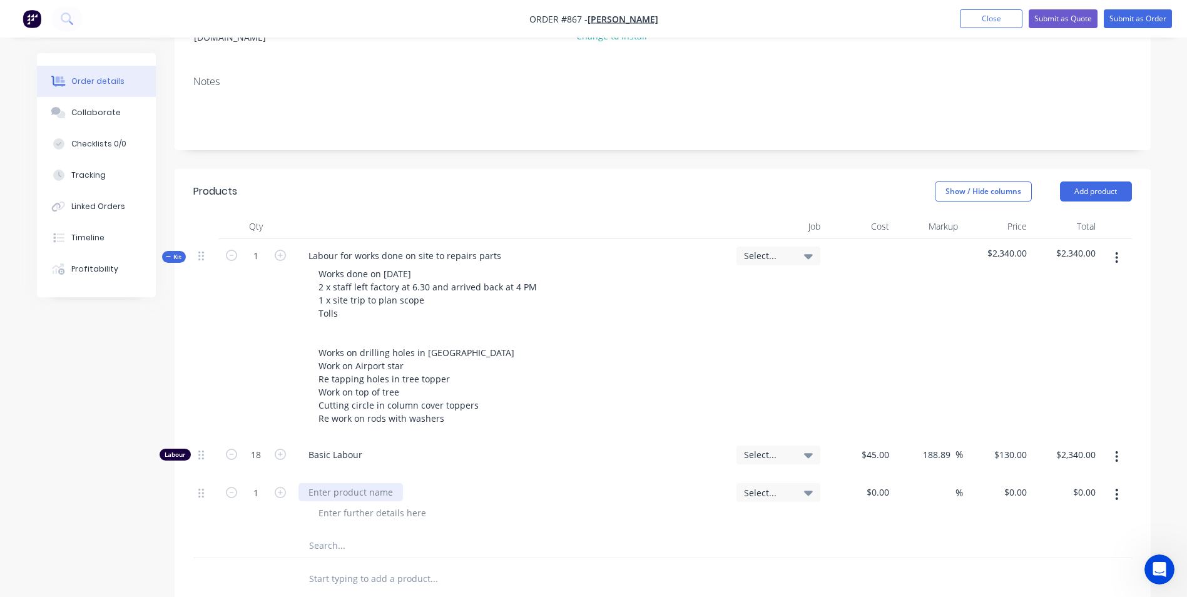
click at [351, 483] on div at bounding box center [351, 492] width 105 height 18
type input "$55.00"
type input "150"
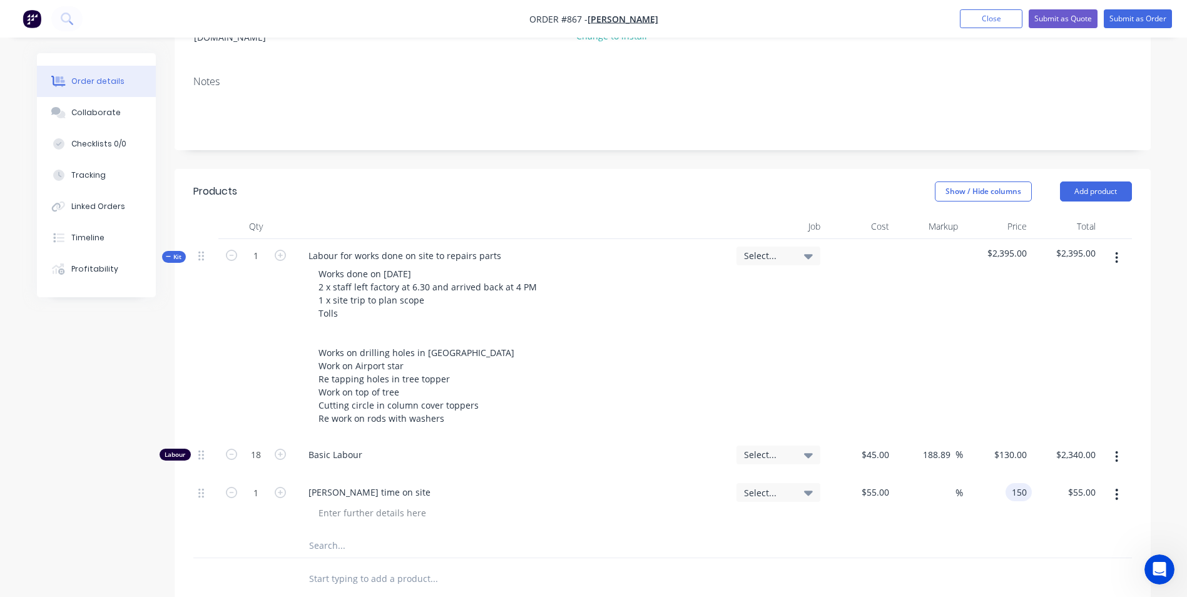
type input "172.73"
type input "$150.00"
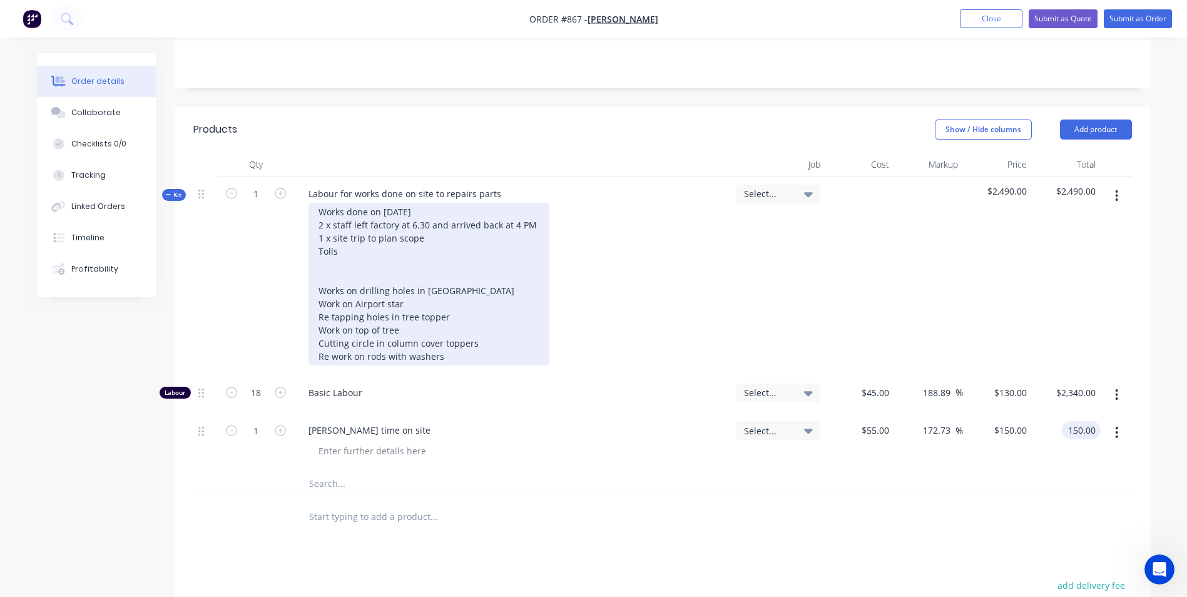
scroll to position [244, 0]
type input "$150.00"
drag, startPoint x: 340, startPoint y: 238, endPoint x: 320, endPoint y: 238, distance: 20.7
click at [320, 238] on div "Works done on [DATE] 2 x staff left factory at 6.30 and arrived back at 4 PM 1 …" at bounding box center [429, 283] width 241 height 163
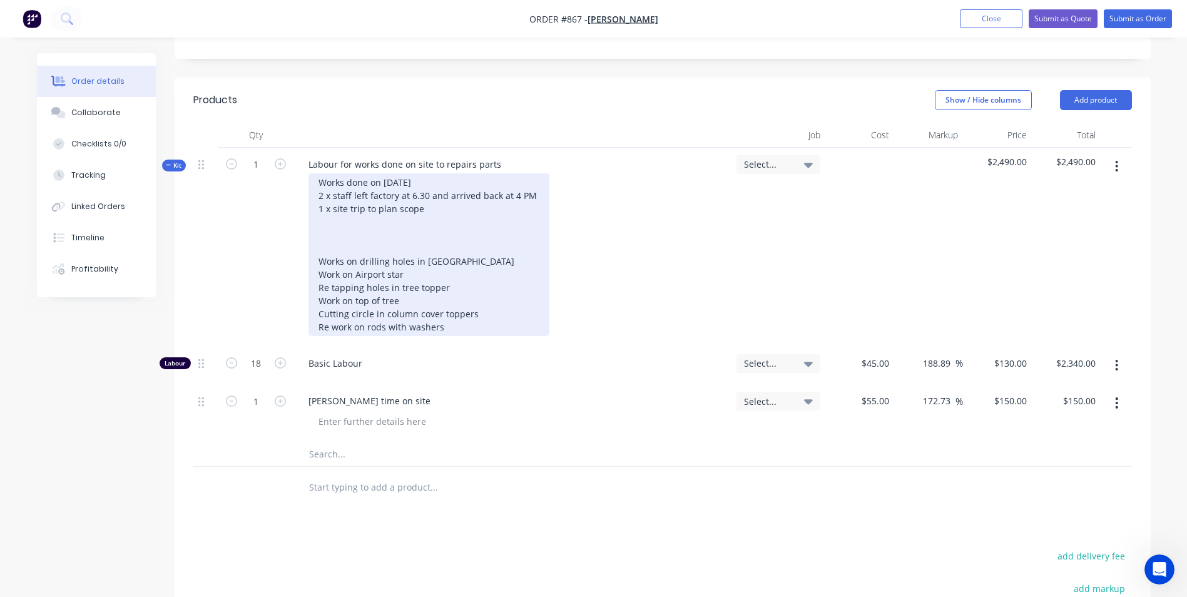
scroll to position [274, 0]
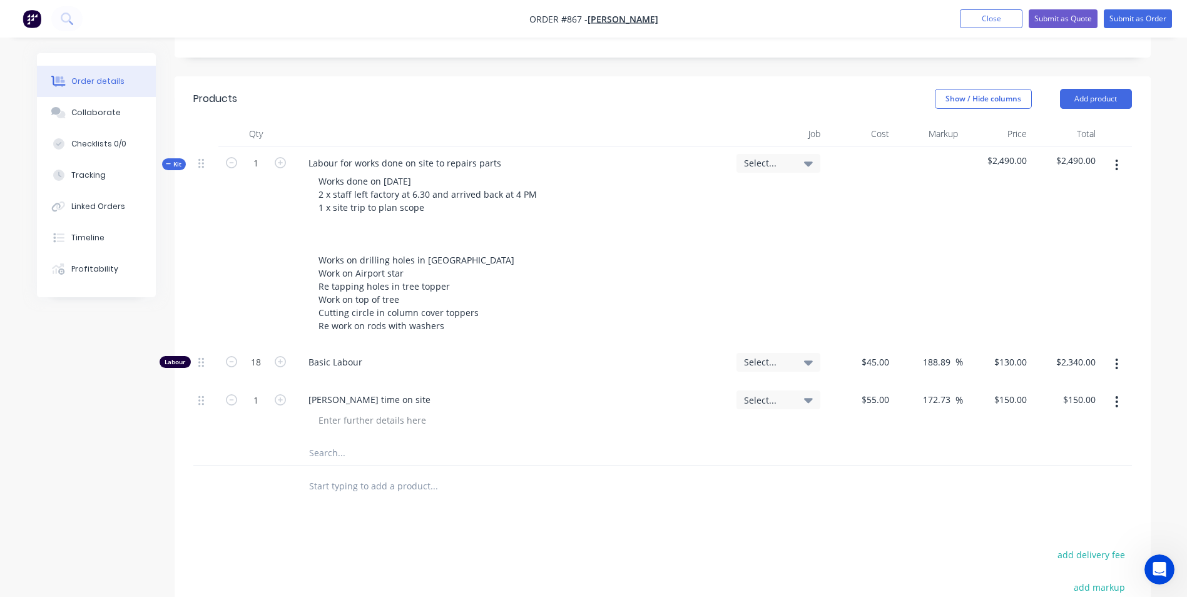
click at [1110, 154] on button "button" at bounding box center [1116, 165] width 29 height 23
click at [1039, 239] on div "Duplicate" at bounding box center [1072, 248] width 96 height 18
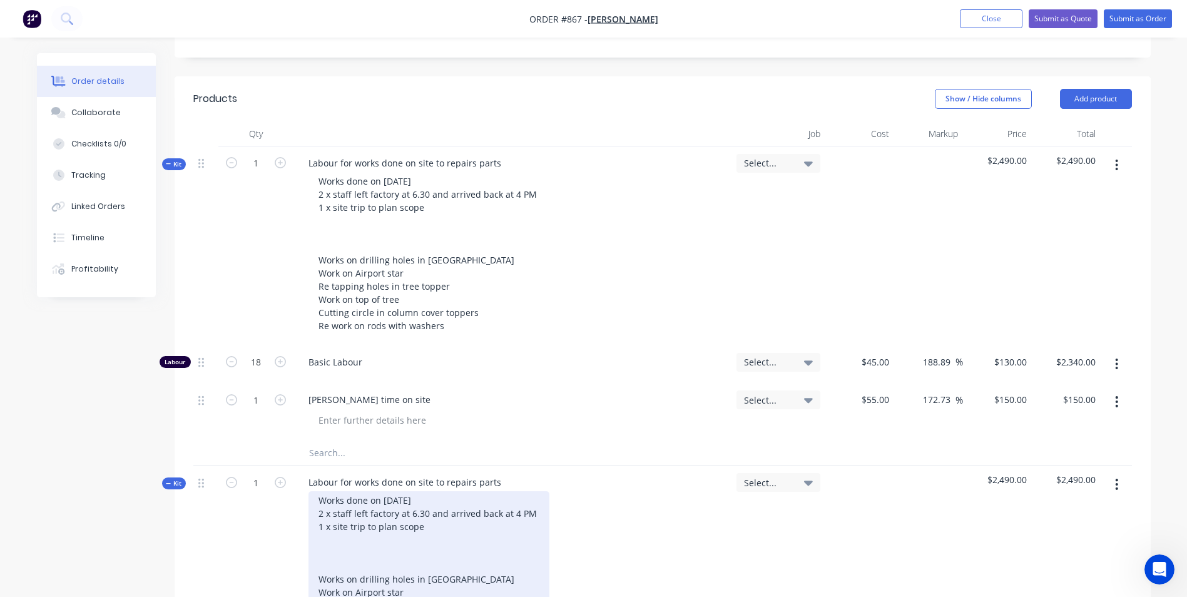
click at [396, 491] on div "Works done on [DATE] 2 x staff left factory at 6.30 and arrived back at 4 PM 1 …" at bounding box center [429, 572] width 241 height 163
drag, startPoint x: 324, startPoint y: 499, endPoint x: 349, endPoint y: 512, distance: 28.3
click at [324, 498] on div "Works done on [DATE] 2 x staff left factory at 6.30 and arrived back at 4 PM 1 …" at bounding box center [429, 572] width 241 height 163
click at [424, 498] on div "Works done on [DATE] 1 x staff left factory at 6.30 and arrived back at 4 PM 1 …" at bounding box center [429, 572] width 241 height 163
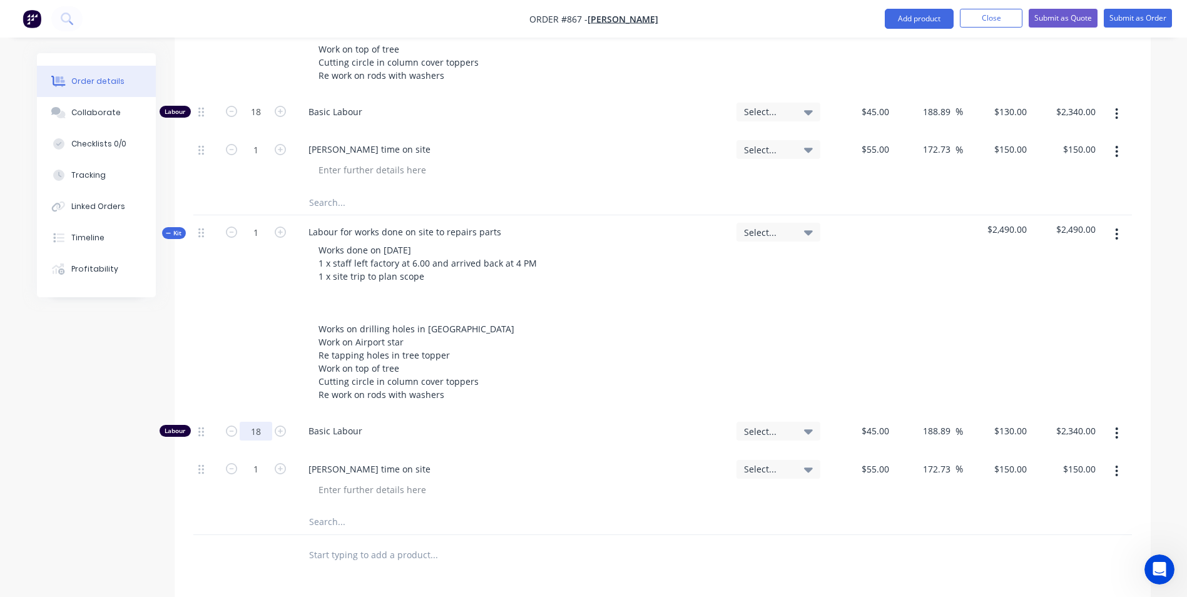
click at [266, 121] on input "18" at bounding box center [256, 112] width 33 height 19
type input "9"
type input "$1,170.00"
click at [228, 463] on icon "button" at bounding box center [231, 468] width 11 height 11
type input "0"
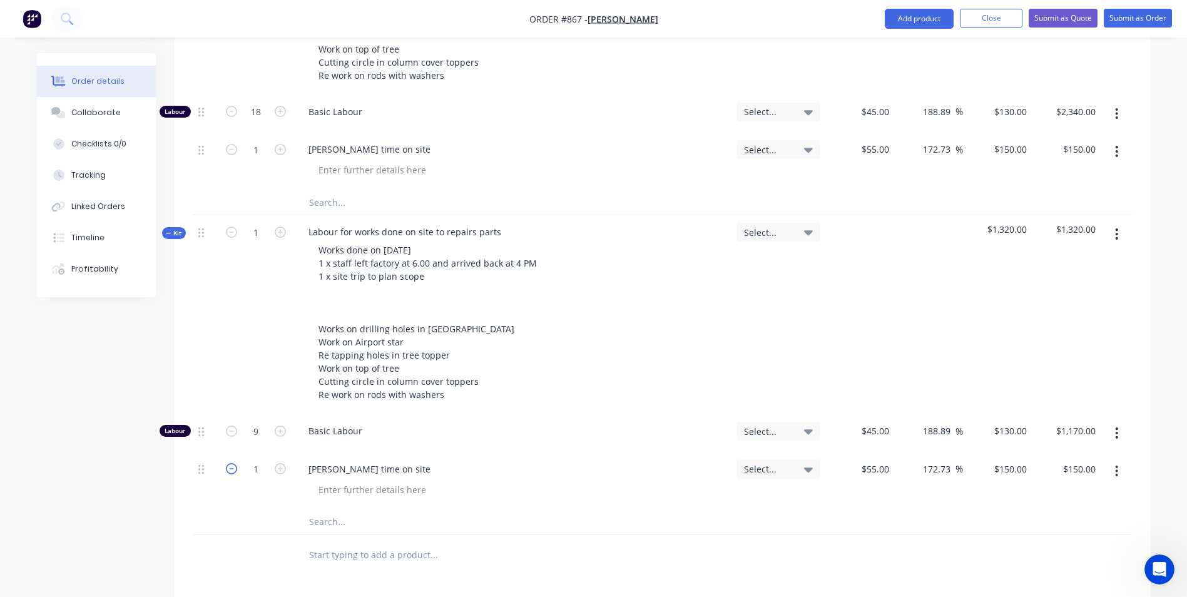
type input "$0.00"
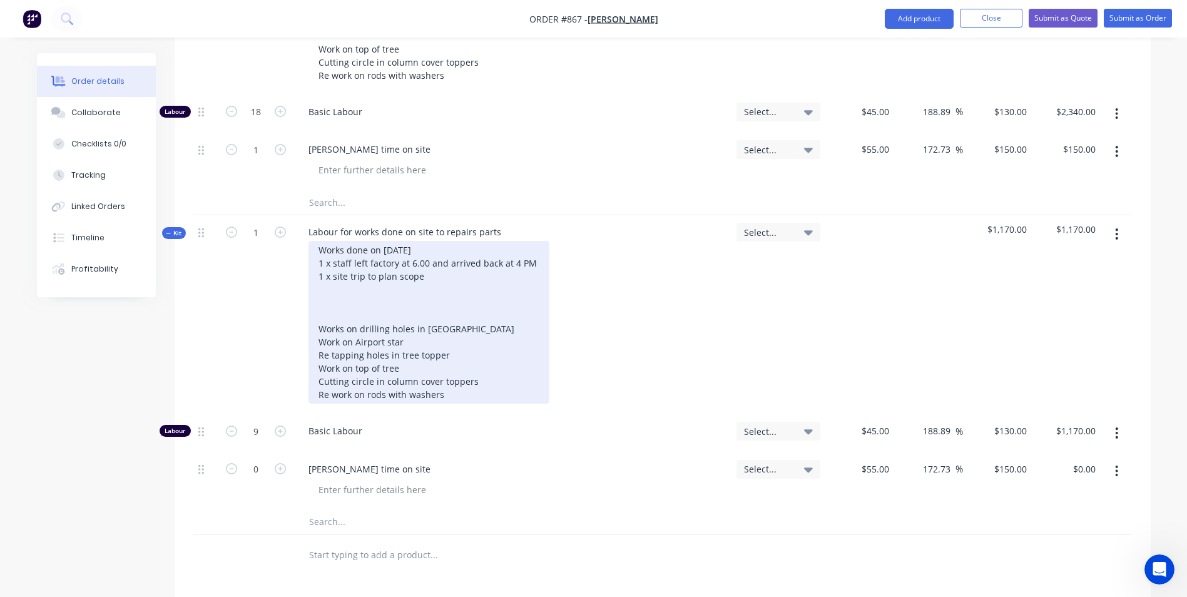
click at [433, 263] on div "Works done on [DATE] 1 x staff left factory at 6.00 and arrived back at 4 PM 1 …" at bounding box center [429, 322] width 241 height 163
drag, startPoint x: 427, startPoint y: 263, endPoint x: 325, endPoint y: 267, distance: 101.5
click at [325, 267] on div "Works done on [DATE] 1 x staff left factory at 6.00 and arrived back at 4 PM 1 …" at bounding box center [429, 322] width 241 height 163
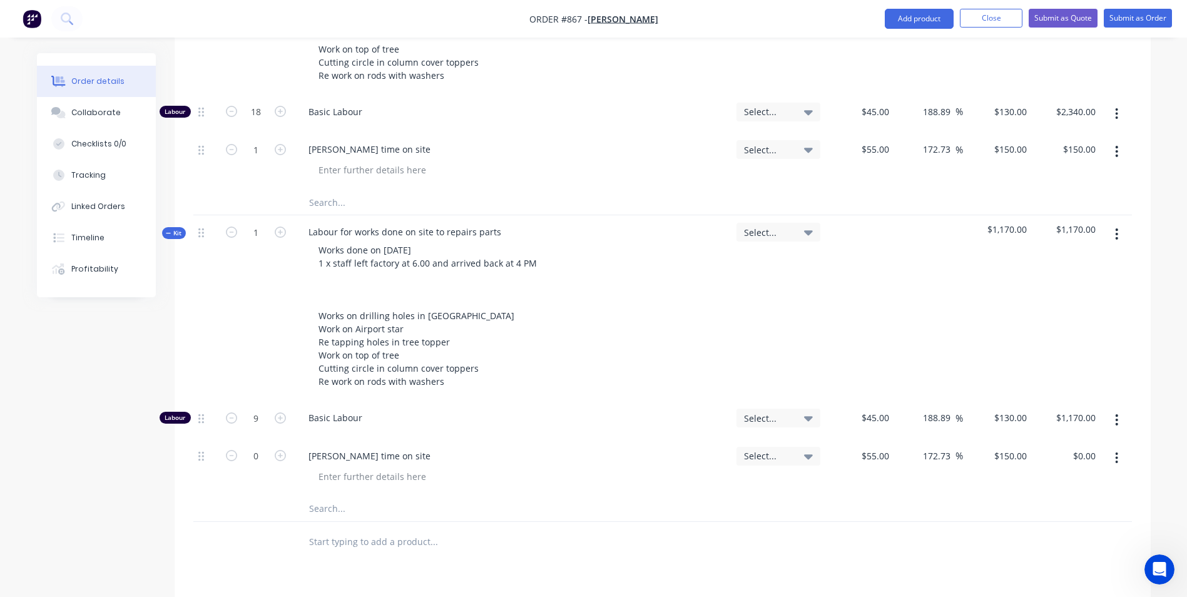
click at [869, 287] on div at bounding box center [859, 308] width 69 height 186
click at [354, 531] on input "text" at bounding box center [434, 541] width 250 height 25
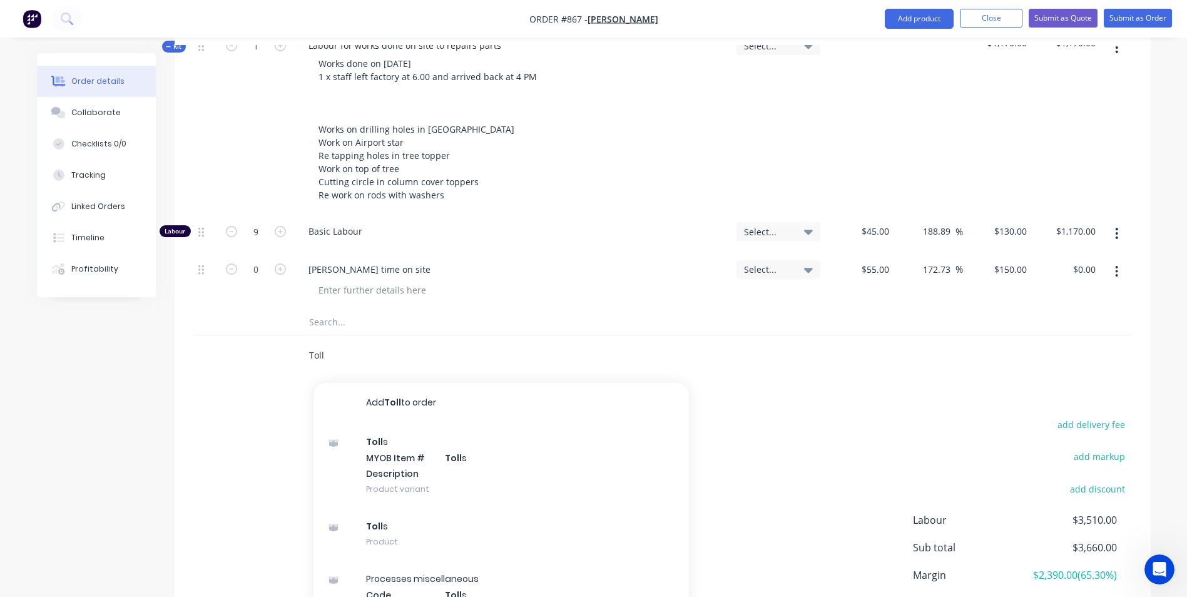
scroll to position [795, 0]
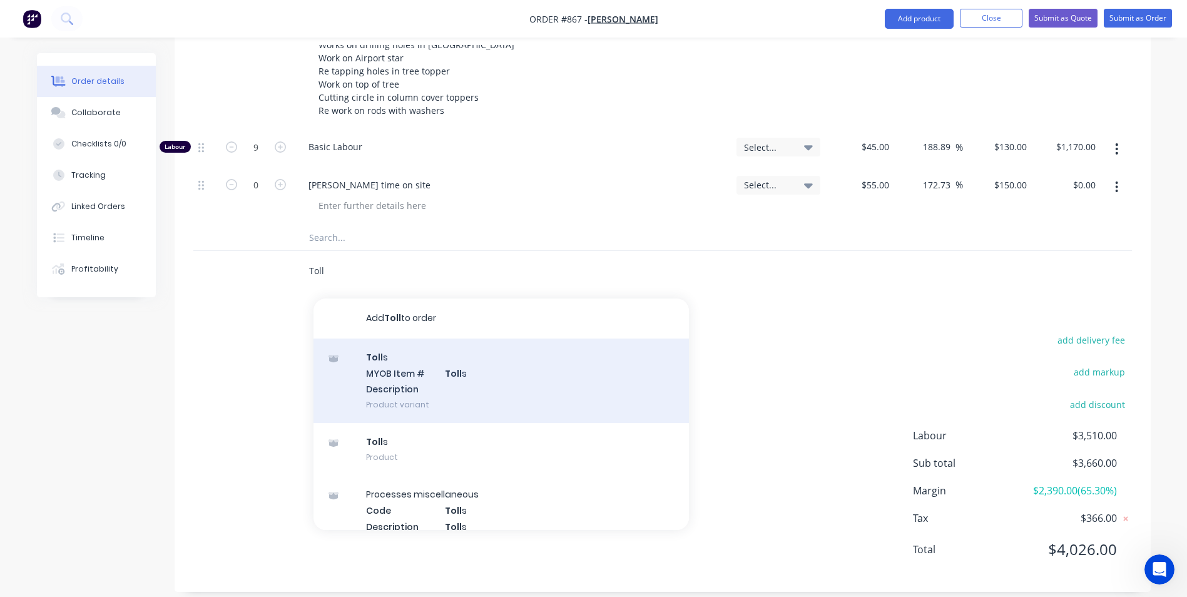
type input "Toll"
click at [422, 359] on div "Toll s MYOB Item # Toll s Description Product variant" at bounding box center [501, 381] width 375 height 84
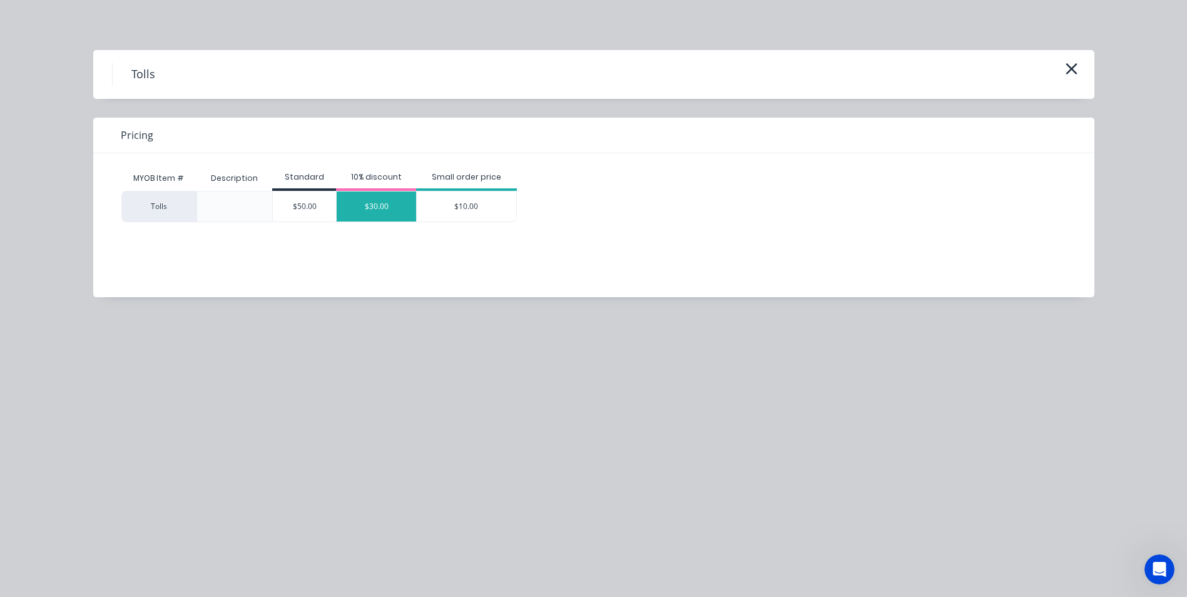
click at [373, 213] on div "$30.00" at bounding box center [376, 207] width 79 height 30
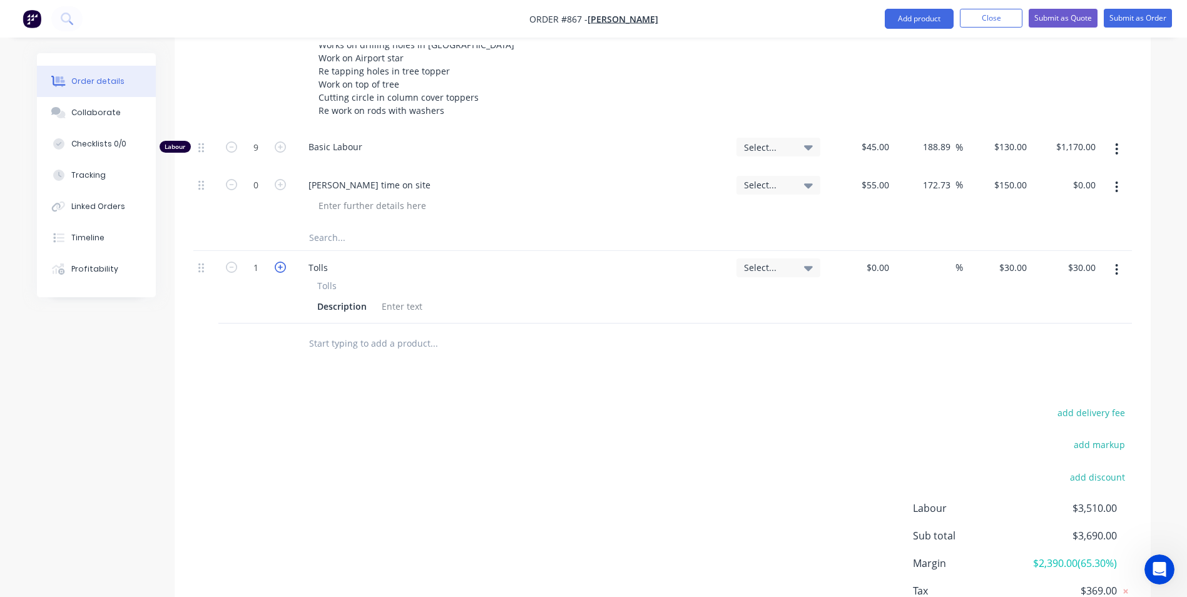
click at [283, 262] on icon "button" at bounding box center [280, 267] width 11 height 11
type input "2"
type input "$60.00"
click at [283, 262] on icon "button" at bounding box center [280, 267] width 11 height 11
type input "3"
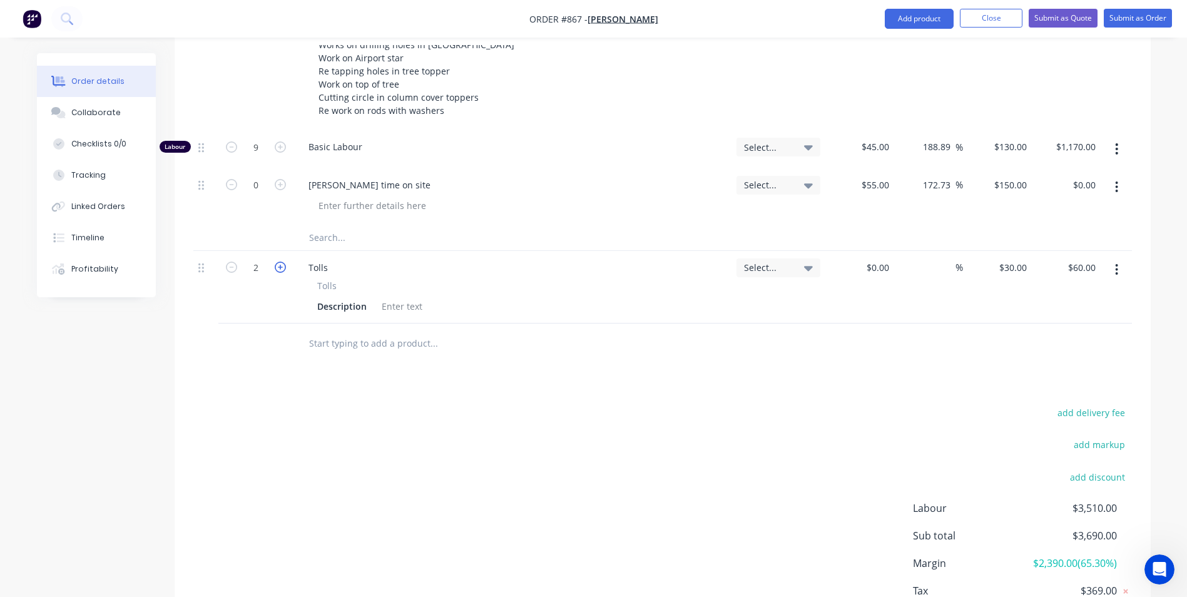
type input "$90.00"
click at [283, 262] on icon "button" at bounding box center [280, 267] width 11 height 11
type input "4"
type input "$120.00"
click at [283, 262] on icon "button" at bounding box center [280, 267] width 11 height 11
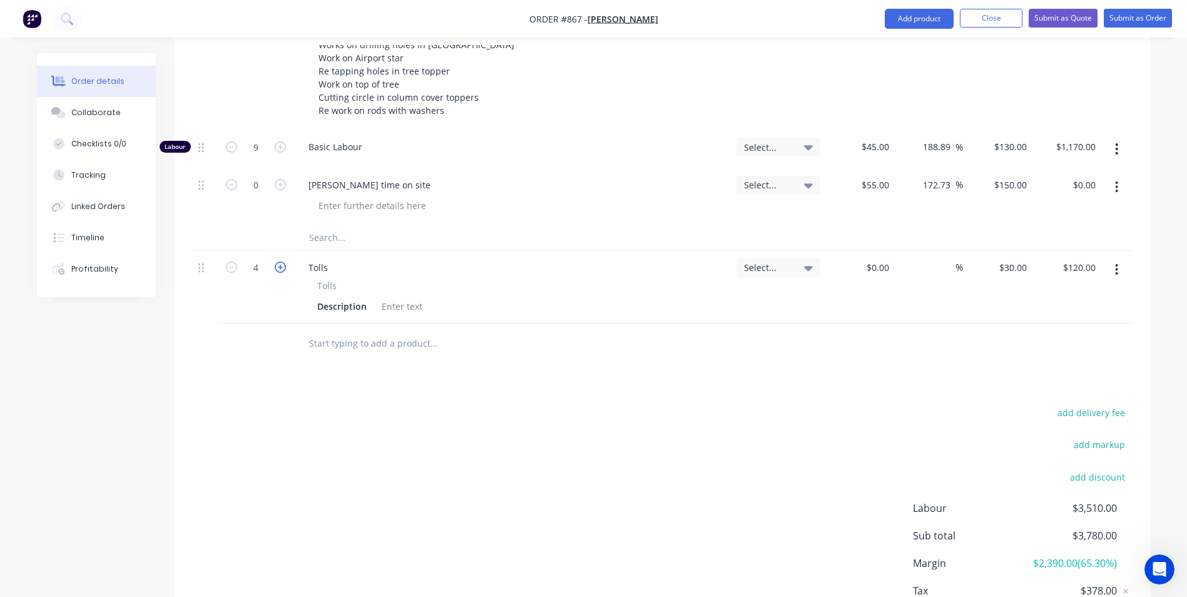
type input "5"
type input "$150.00"
click at [283, 262] on icon "button" at bounding box center [280, 267] width 11 height 11
type input "6"
type input "$180.00"
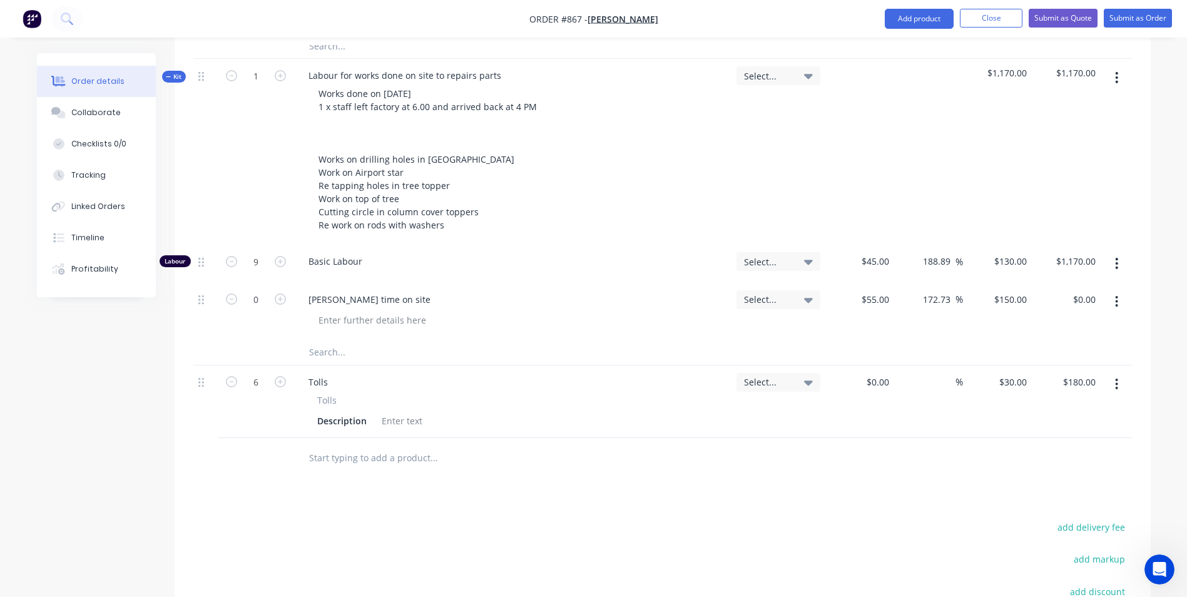
scroll to position [720, 0]
